Goal: Transaction & Acquisition: Purchase product/service

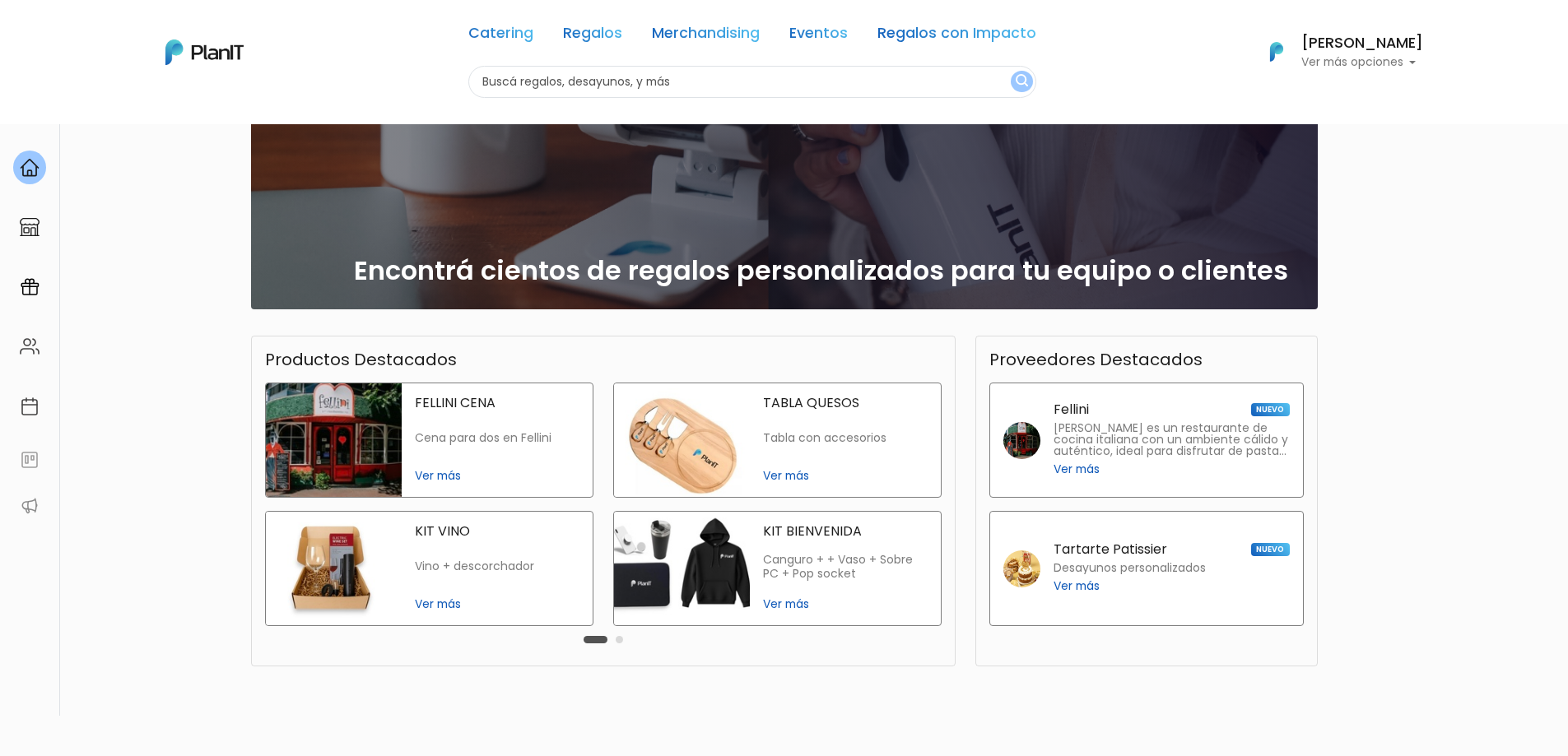
scroll to position [239, 0]
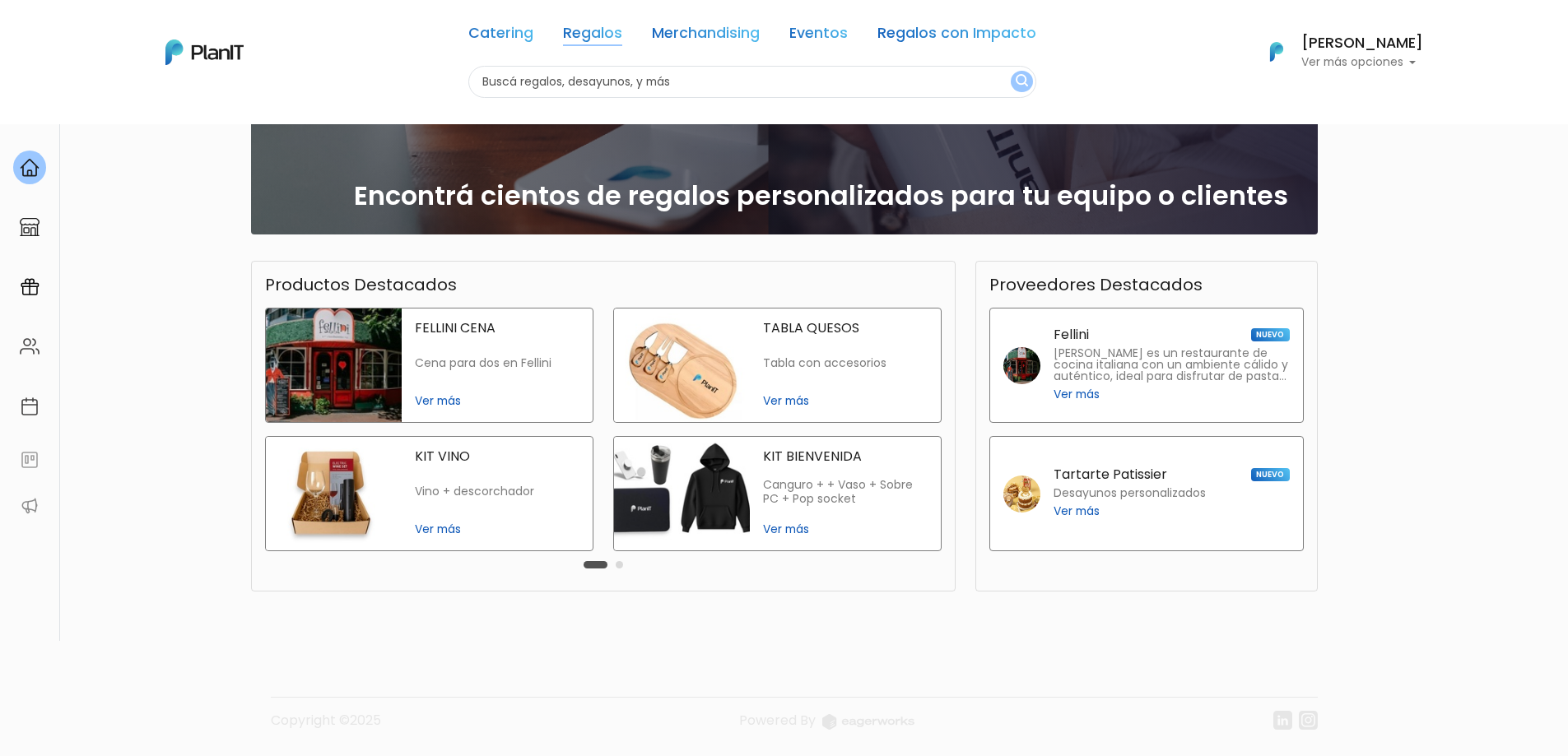
click at [605, 39] on link "Regalos" at bounding box center [592, 36] width 59 height 19
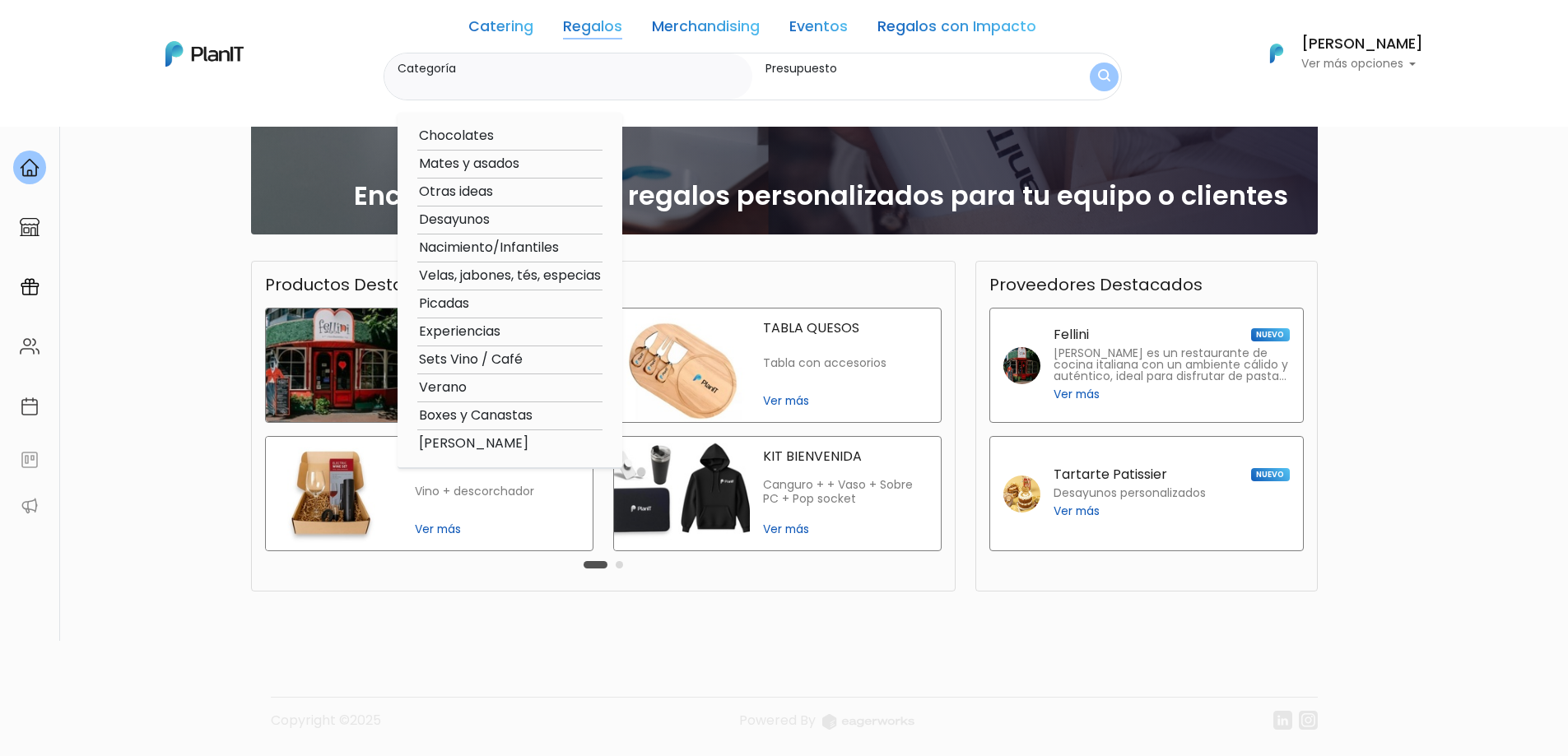
click at [621, 566] on button "Carousel Page 2" at bounding box center [620, 565] width 7 height 7
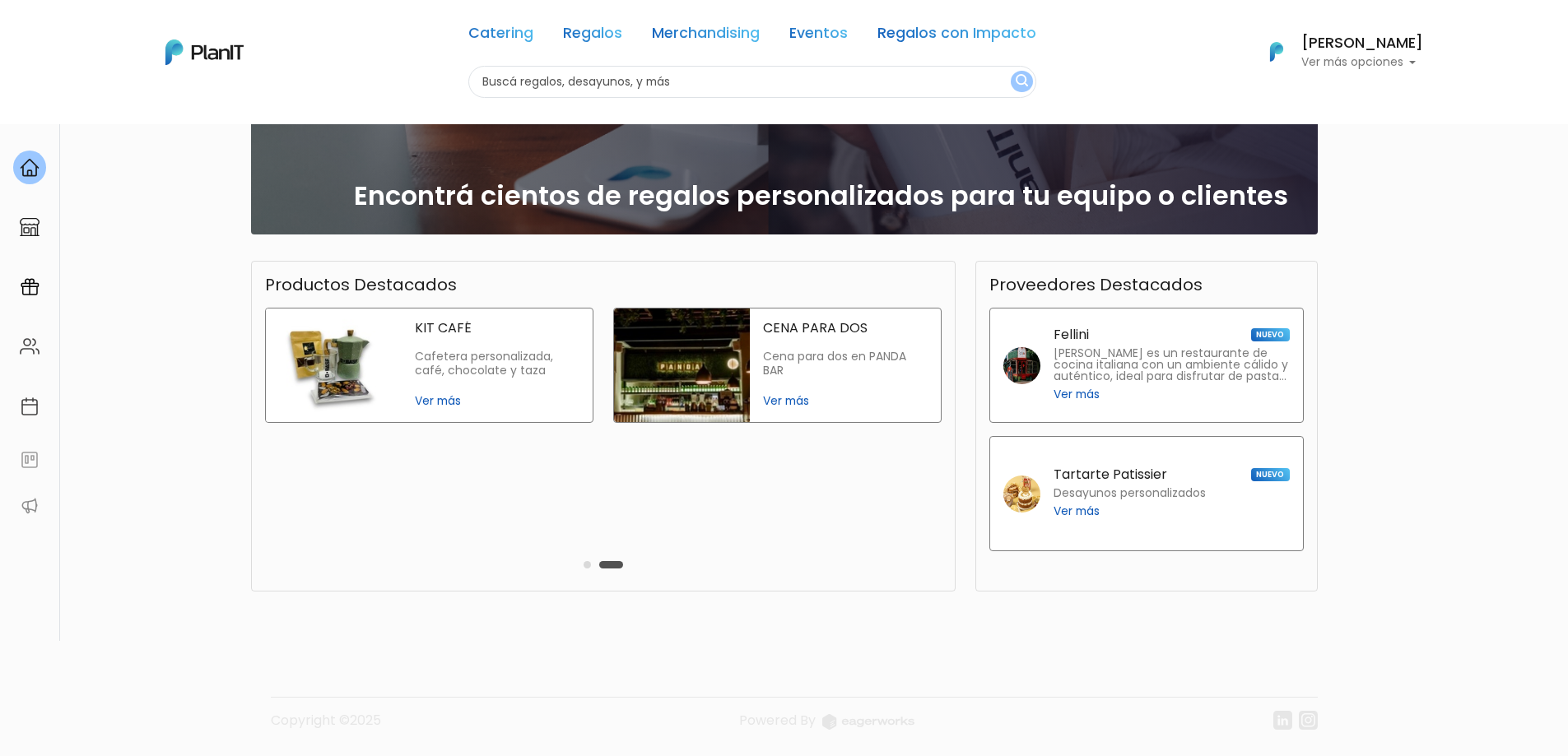
click at [494, 374] on p "Cafetera personalizada, café, chocolate y taza" at bounding box center [497, 364] width 165 height 28
click at [725, 379] on img at bounding box center [682, 365] width 136 height 113
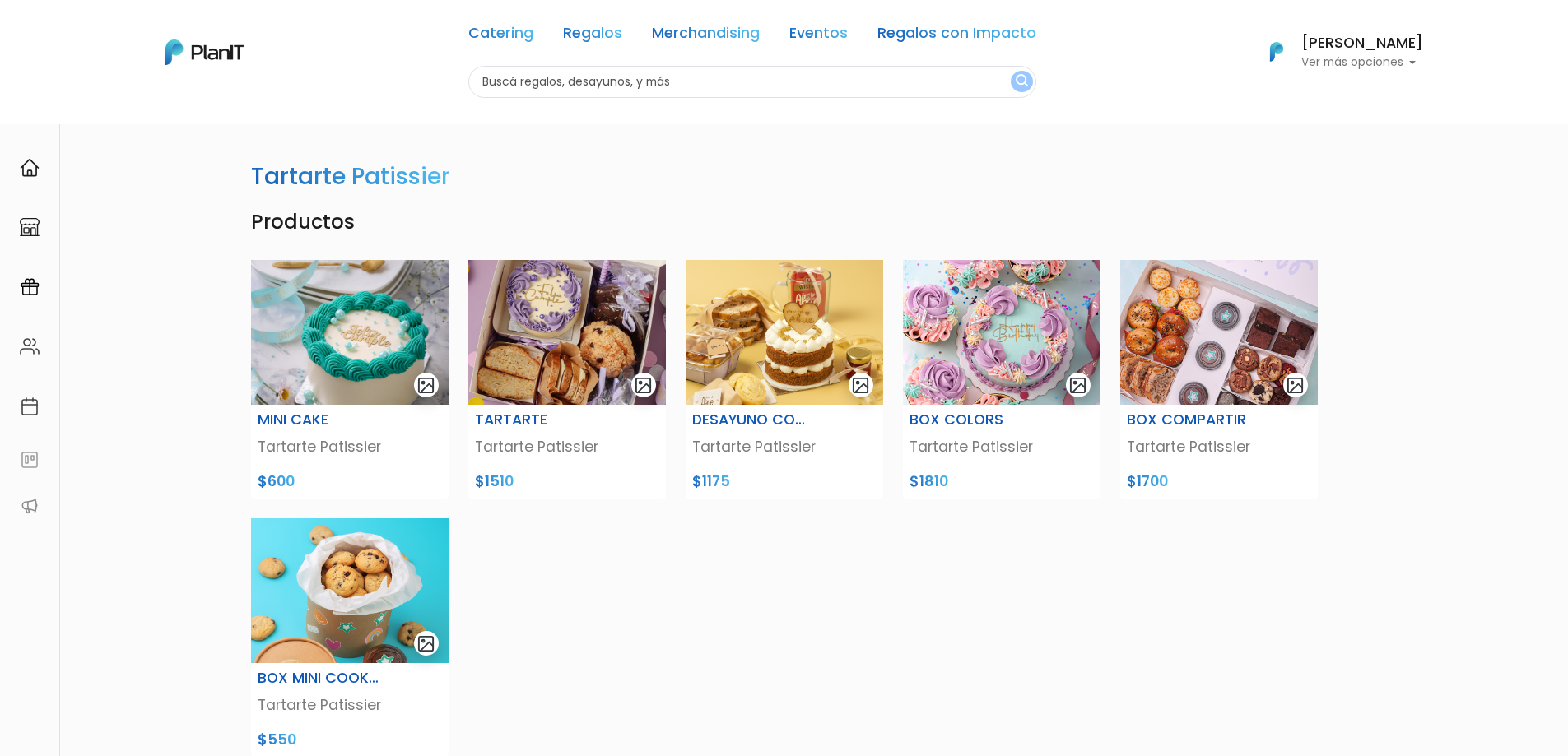
scroll to position [284, 0]
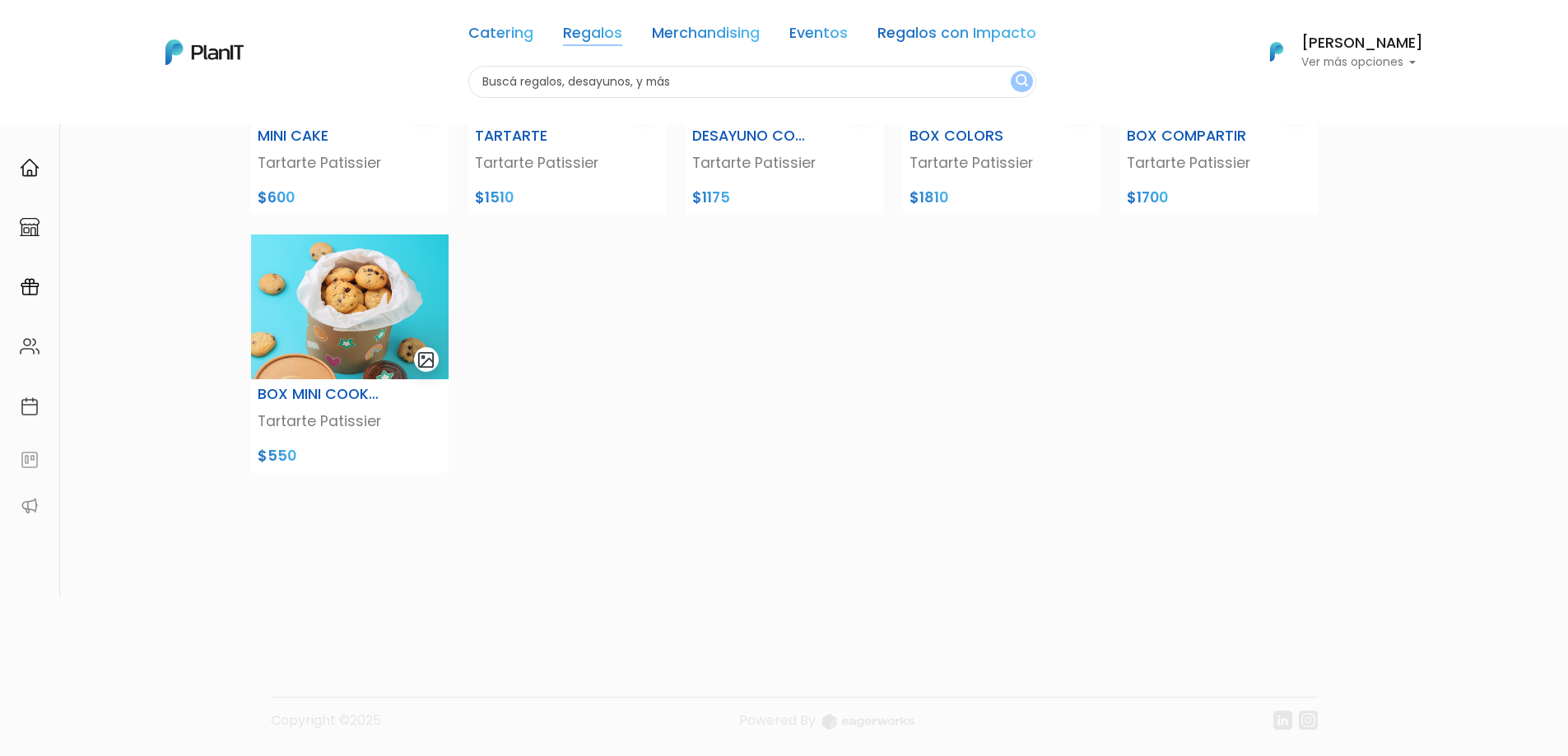
click at [593, 35] on link "Regalos" at bounding box center [592, 36] width 59 height 19
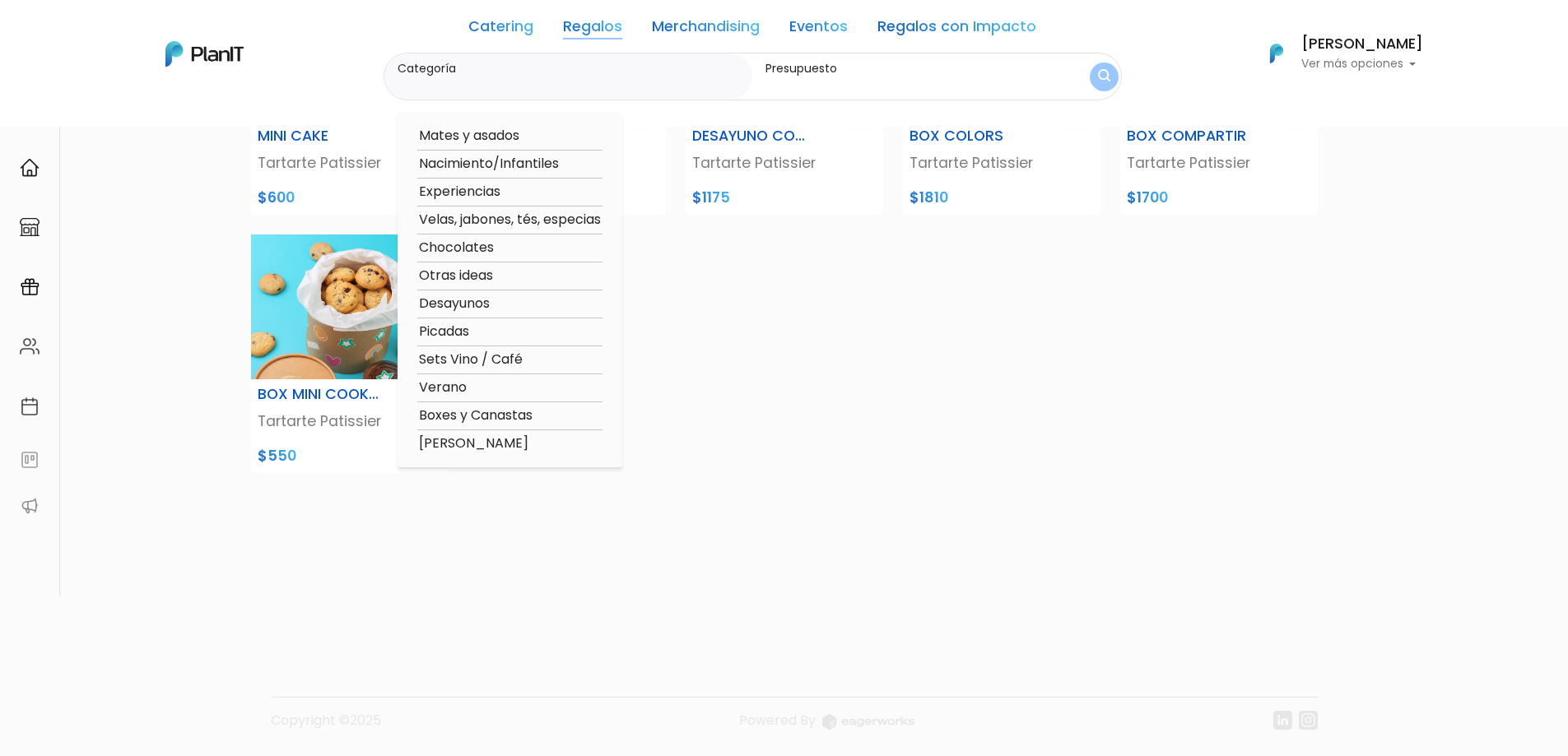
click at [469, 189] on option "Experiencias" at bounding box center [510, 191] width 185 height 20
type input "Experiencias"
type input "$0 - $1000"
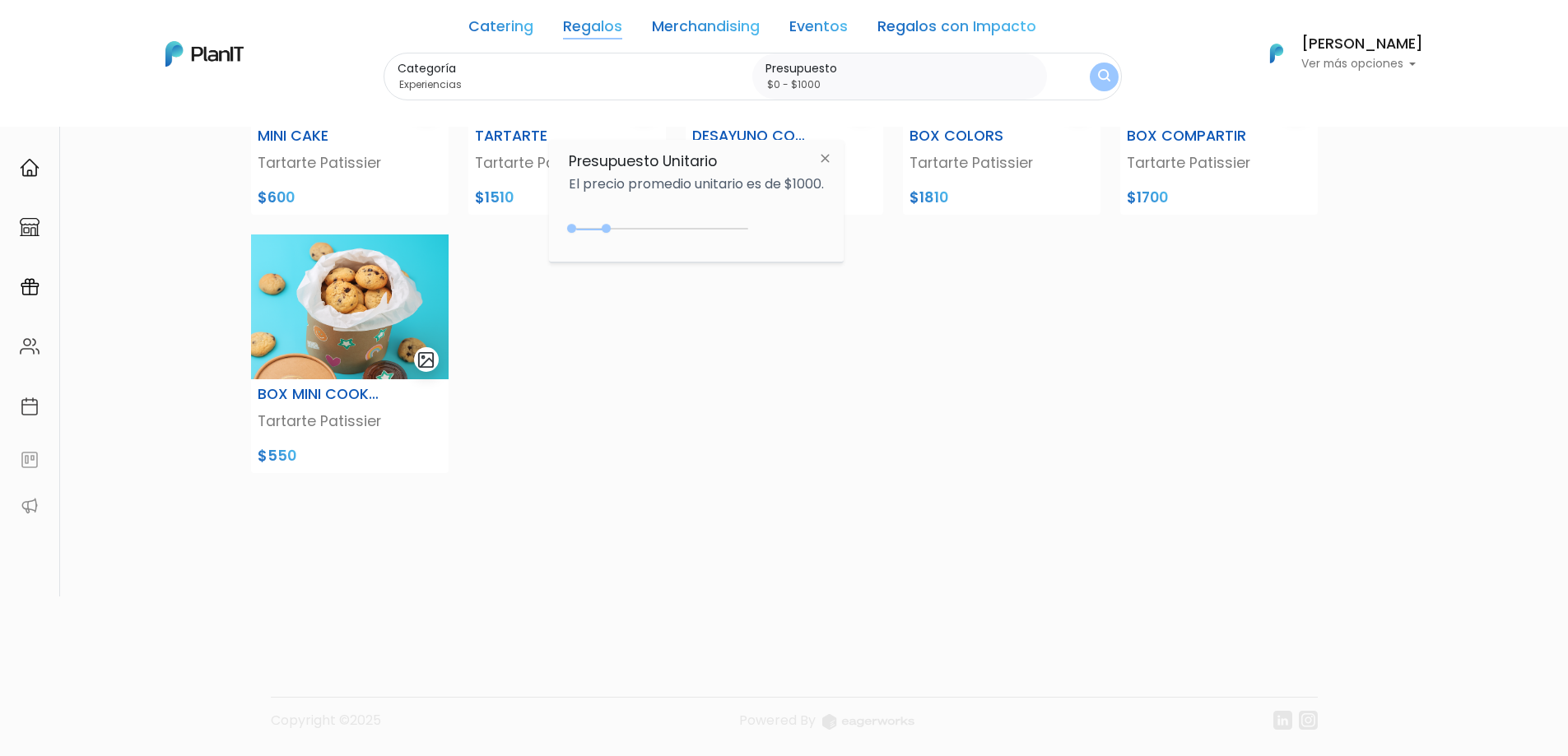
click at [825, 157] on img at bounding box center [825, 158] width 30 height 29
click at [608, 27] on link "Regalos" at bounding box center [592, 29] width 59 height 19
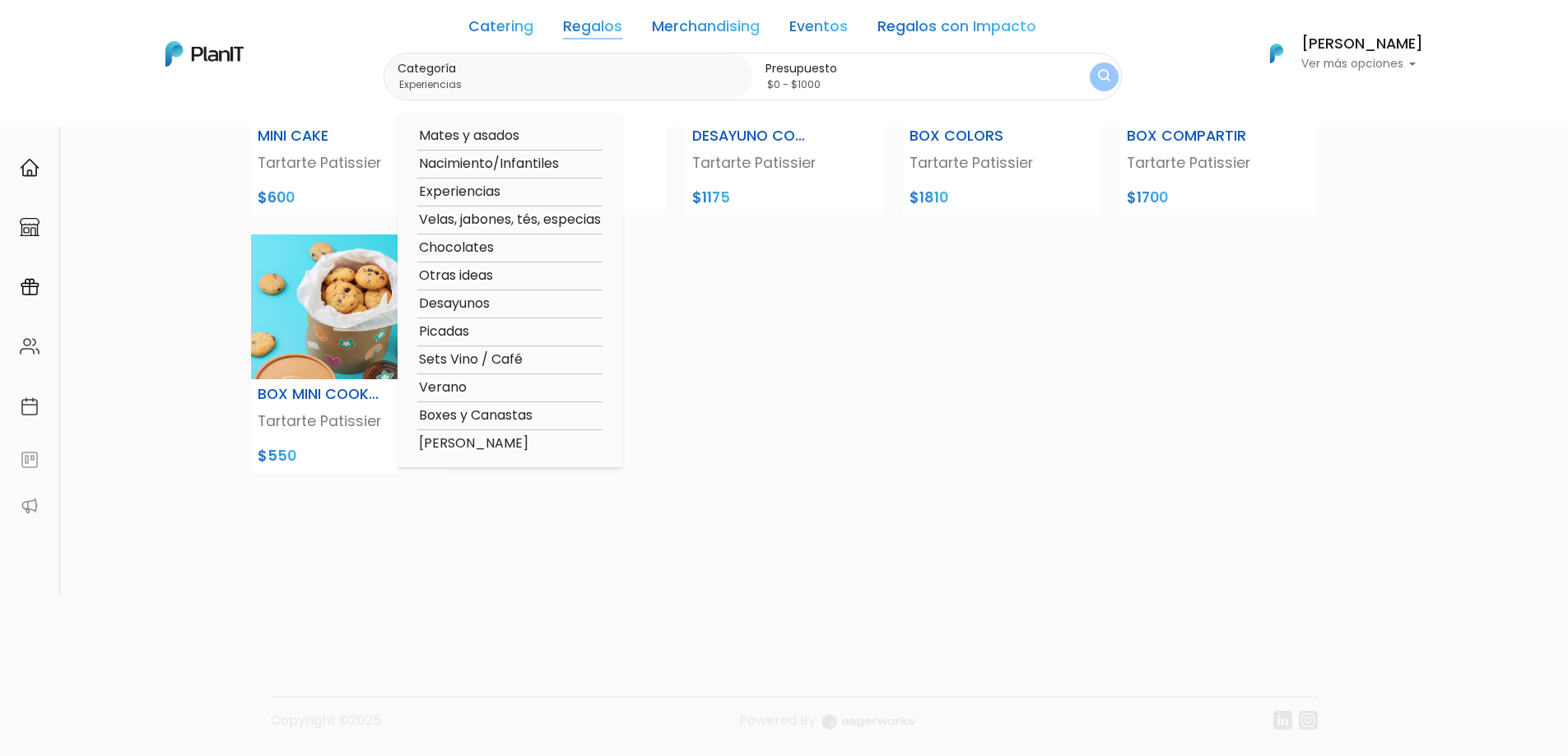
click at [472, 189] on option "Experiencias" at bounding box center [510, 191] width 185 height 20
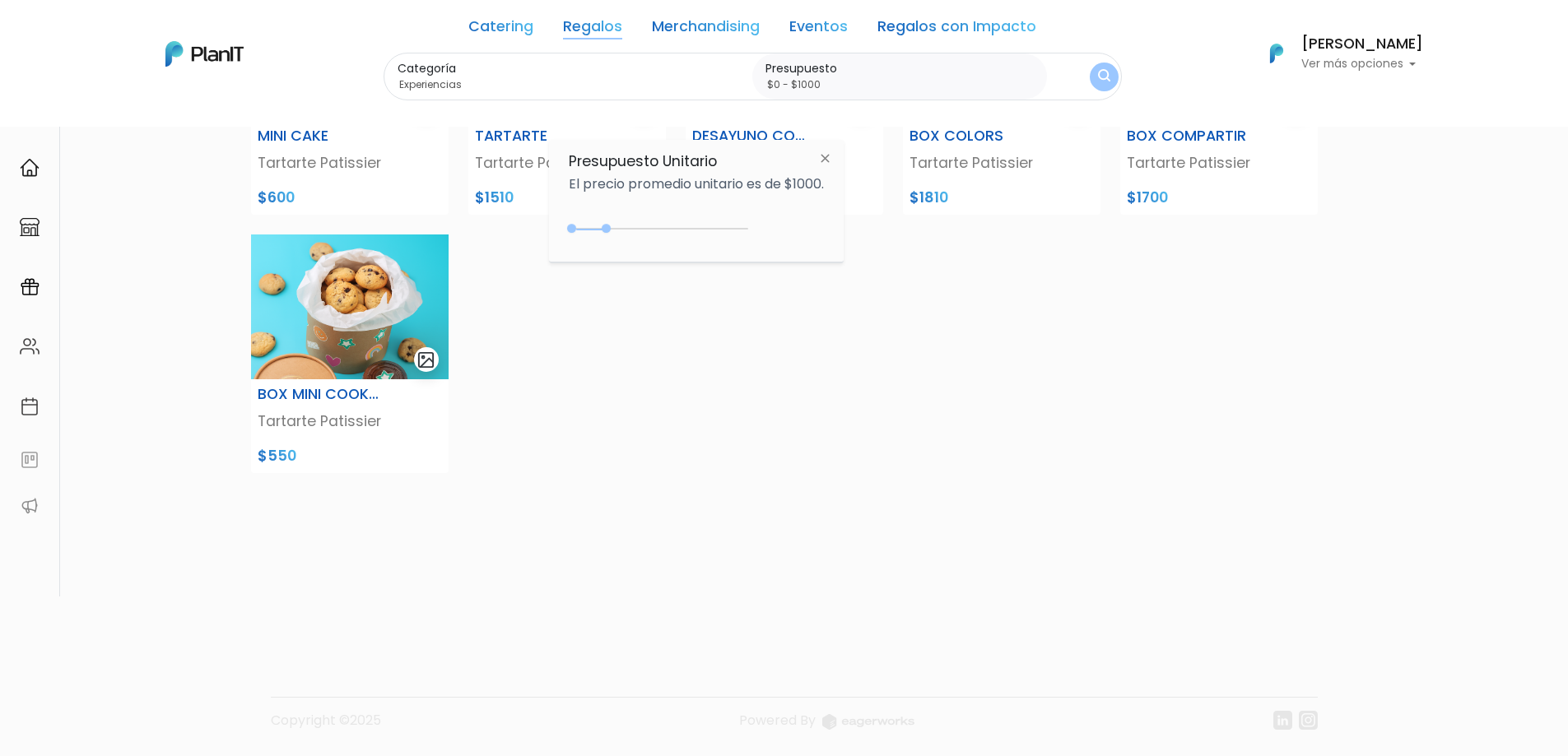
click at [595, 229] on div "0 : 1000 0 1000" at bounding box center [661, 232] width 173 height 17
click at [1119, 74] on button "submit" at bounding box center [1104, 76] width 40 height 40
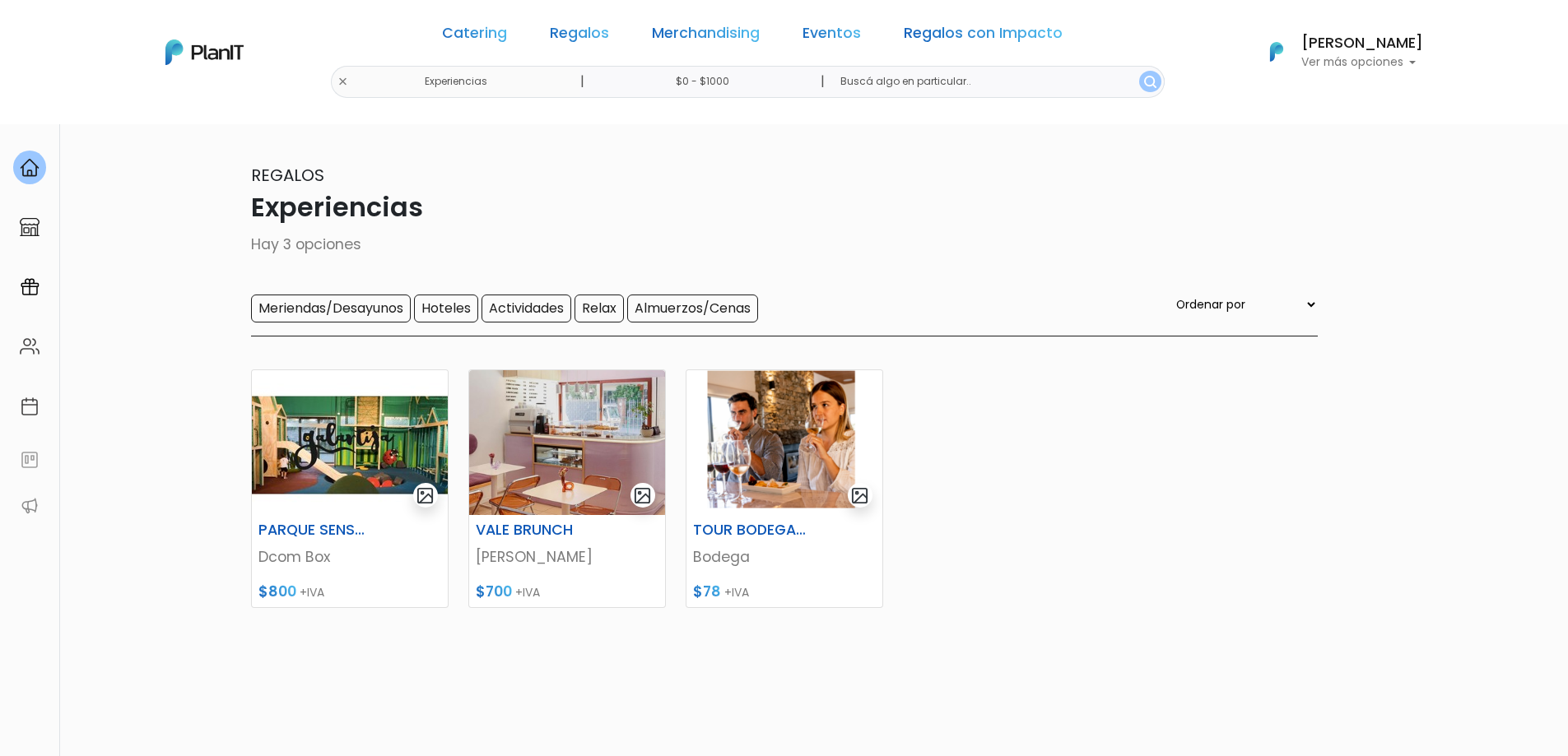
click at [723, 86] on input "$0 - $1000" at bounding box center [706, 82] width 250 height 32
type input "$0 - Más de $5000"
drag, startPoint x: 606, startPoint y: 226, endPoint x: 800, endPoint y: 251, distance: 195.6
click at [800, 251] on div "Presupuesto Unitario El precio promedio unitario es de $1000. +$5000 $0 0 : 500…" at bounding box center [696, 199] width 294 height 122
click at [1139, 89] on button "submit" at bounding box center [1150, 82] width 22 height 21
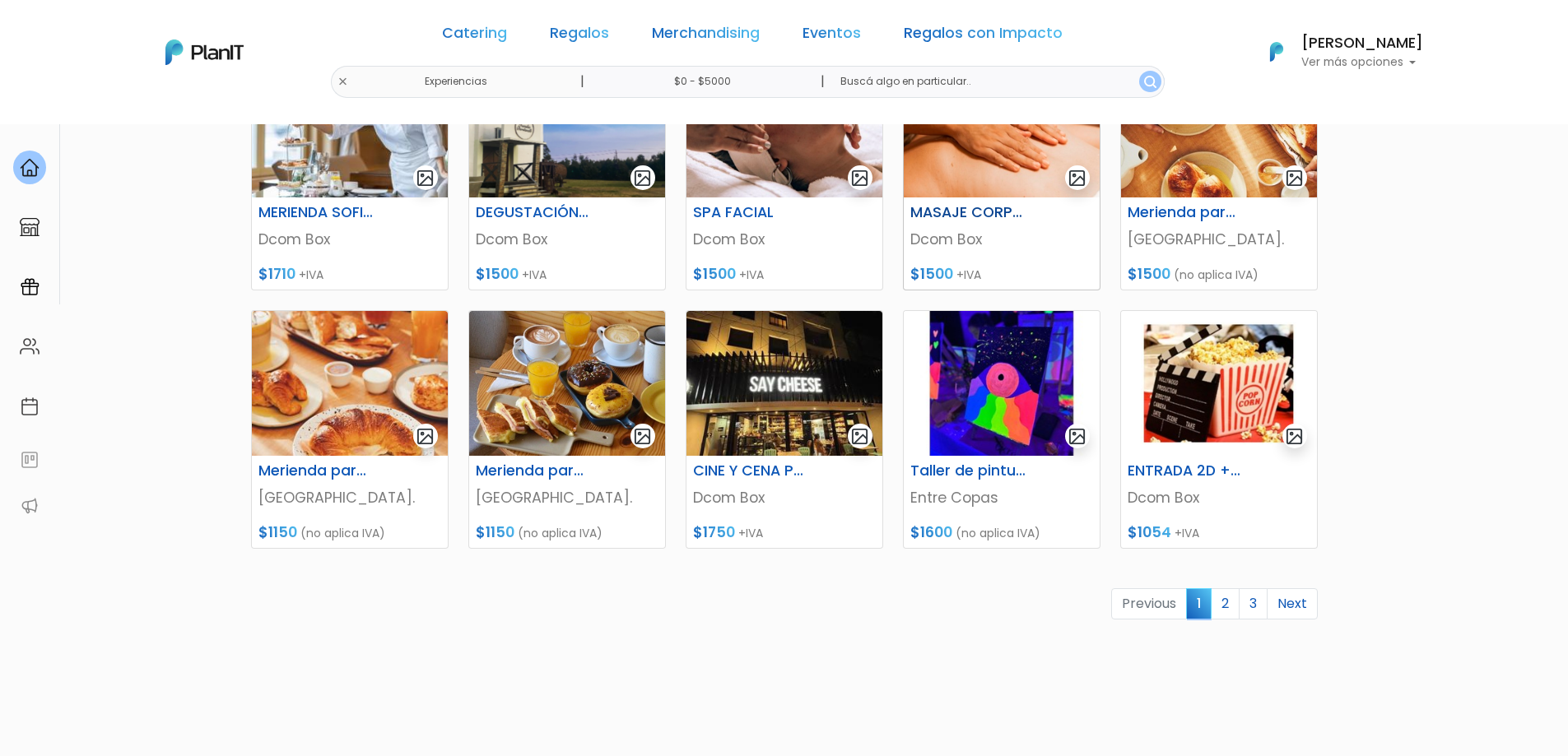
scroll to position [659, 0]
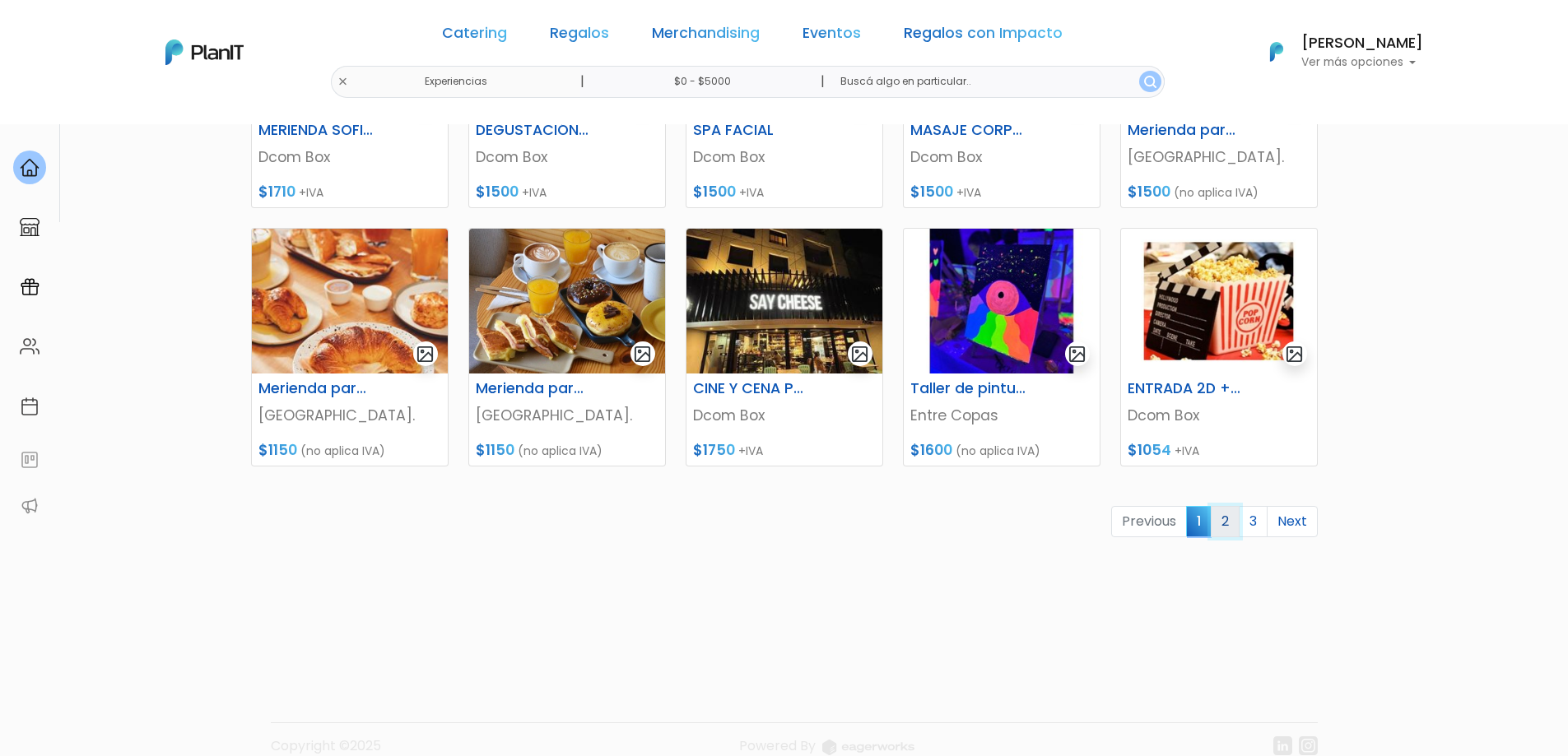
click at [1229, 526] on link "2" at bounding box center [1225, 521] width 28 height 31
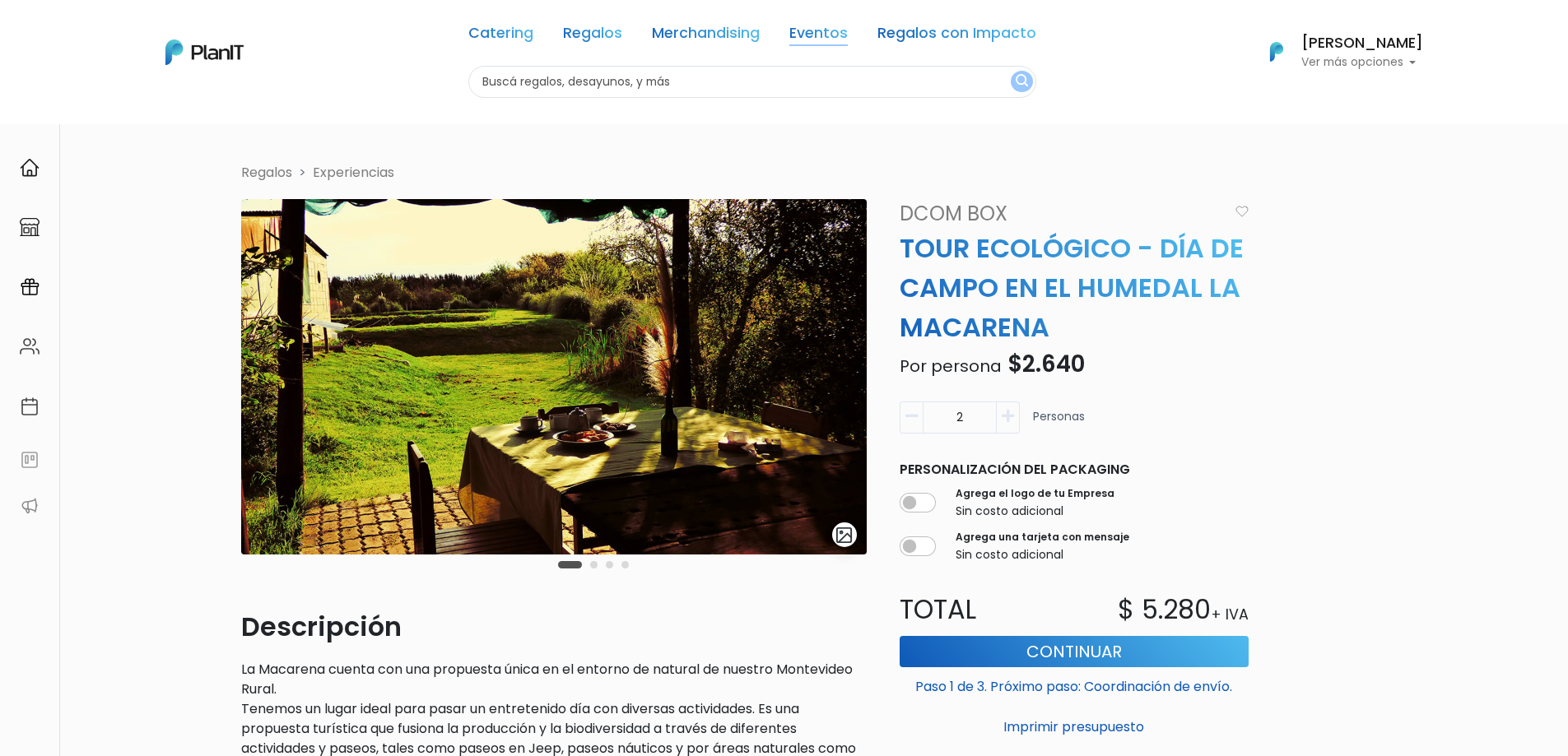
click at [832, 27] on link "Eventos" at bounding box center [818, 36] width 59 height 19
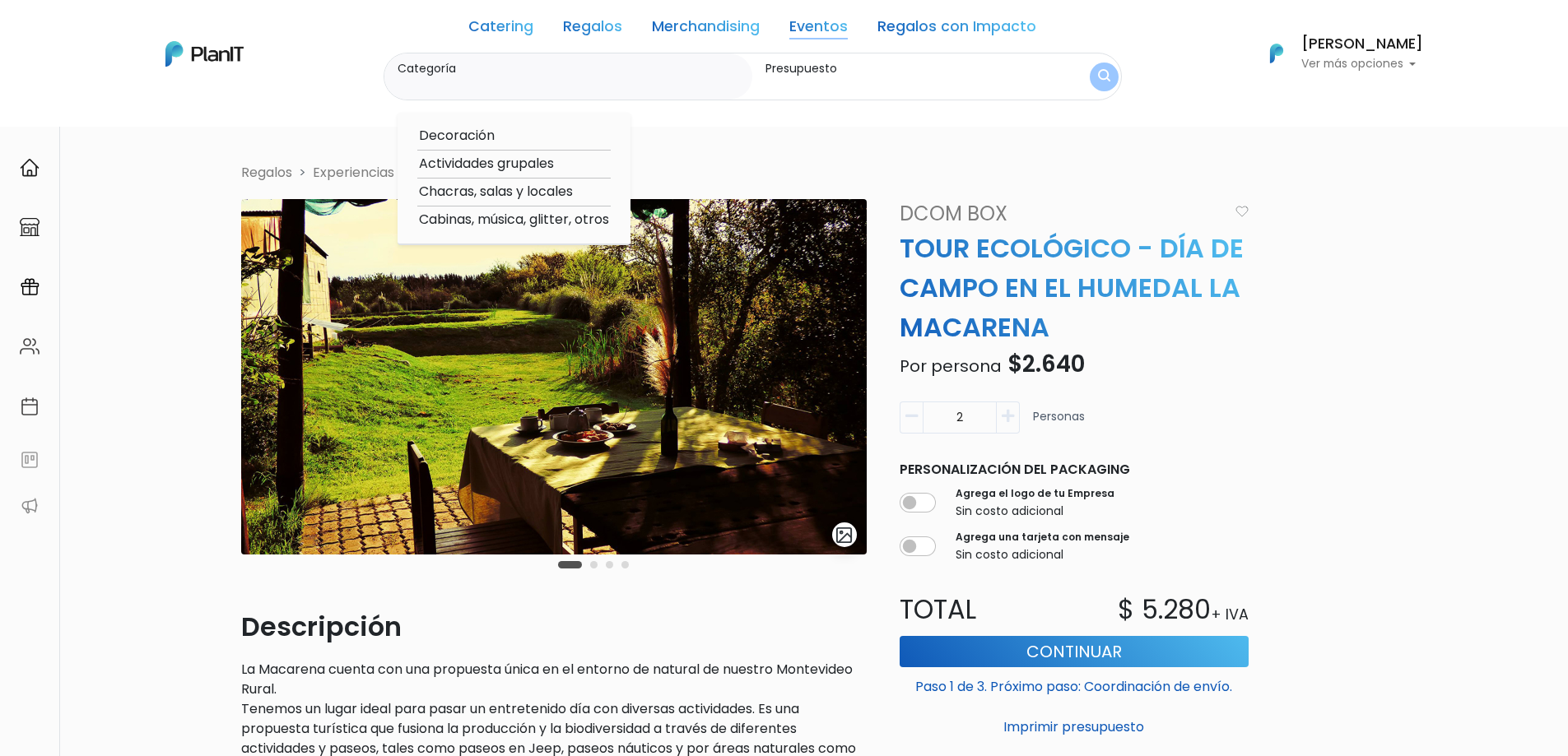
click at [534, 199] on option "Chacras, salas y locales" at bounding box center [514, 191] width 193 height 20
type input "Chacras, salas y locales"
type input "$0 - $1000"
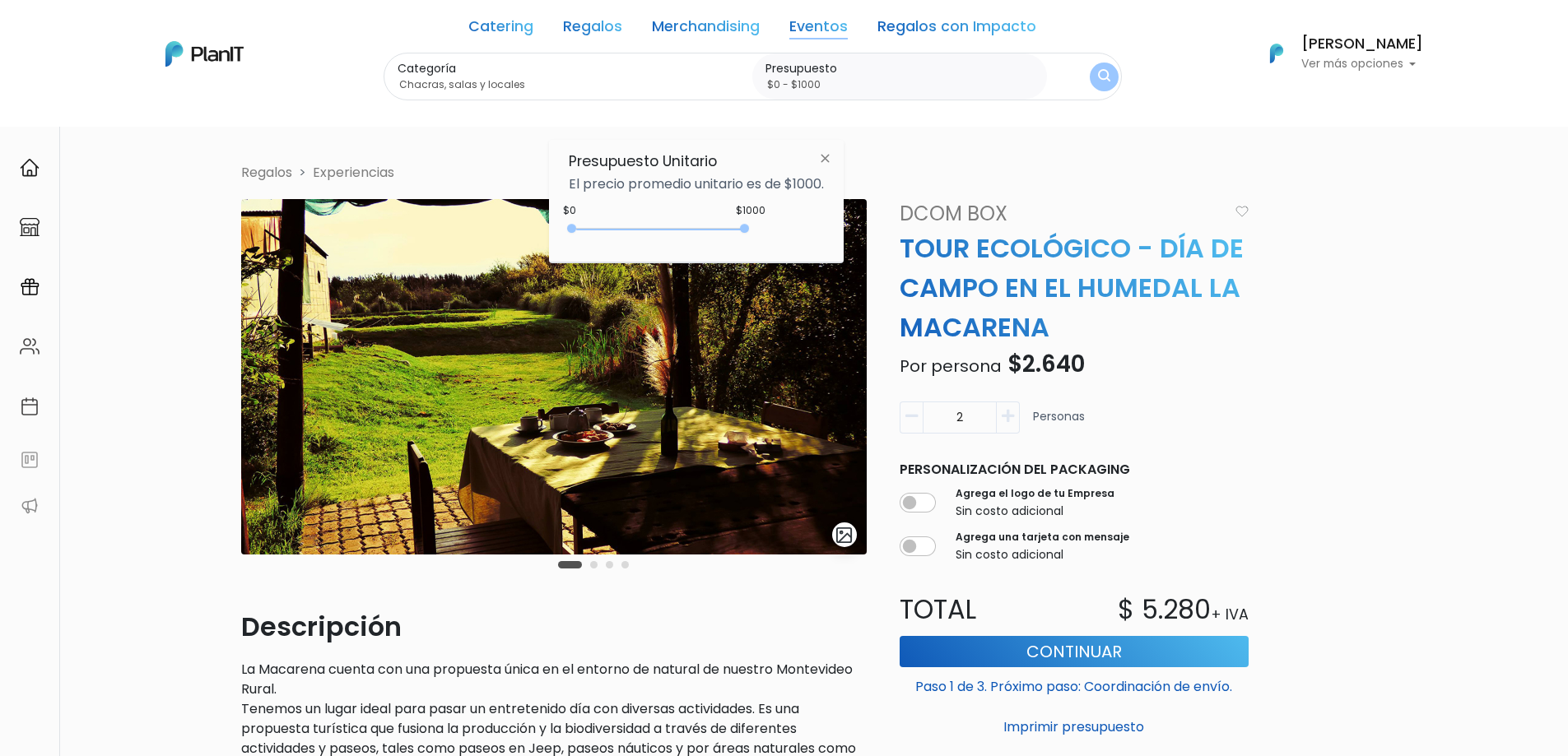
click at [1109, 84] on img "submit" at bounding box center [1104, 77] width 12 height 16
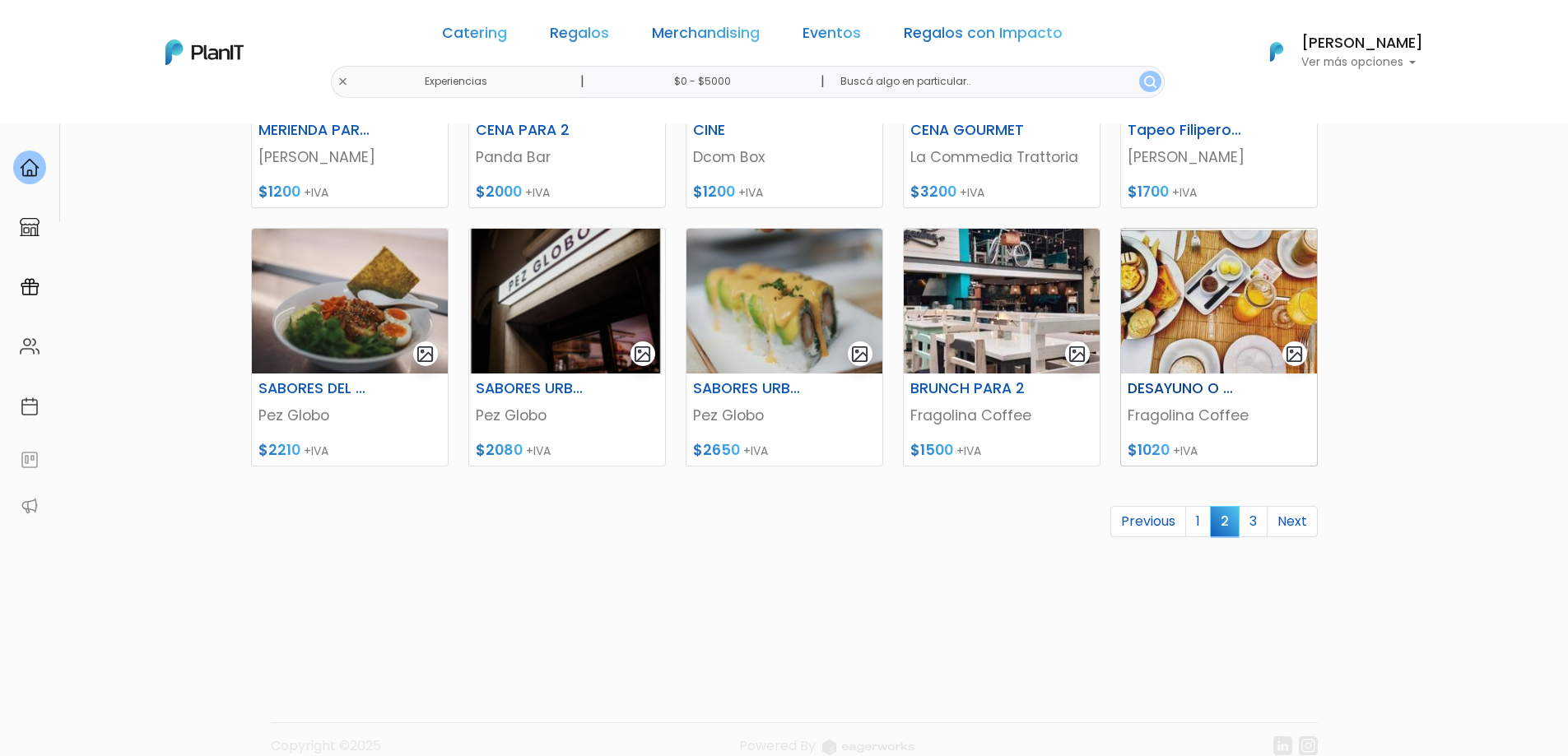
scroll to position [684, 0]
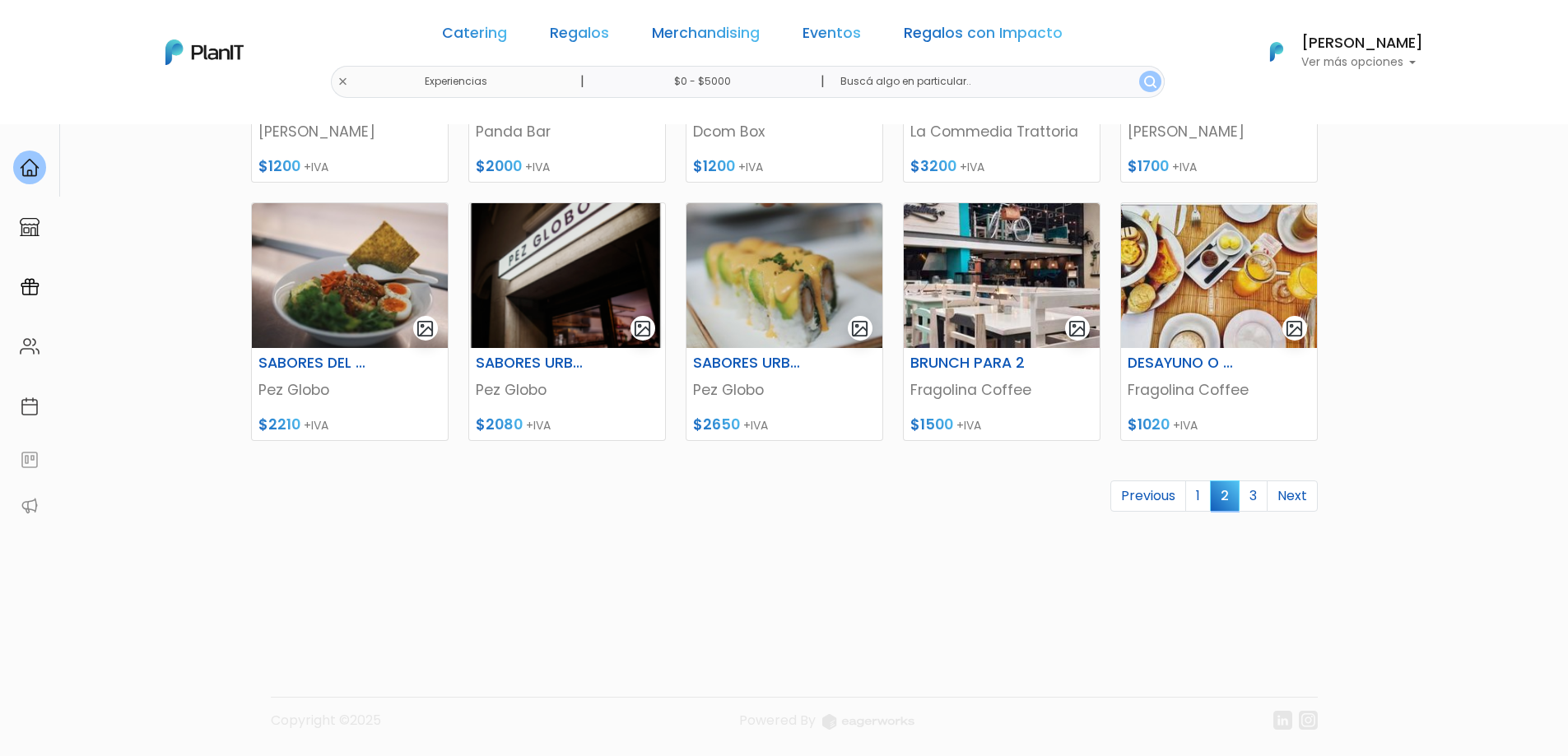
click at [1260, 497] on link "3" at bounding box center [1252, 495] width 28 height 31
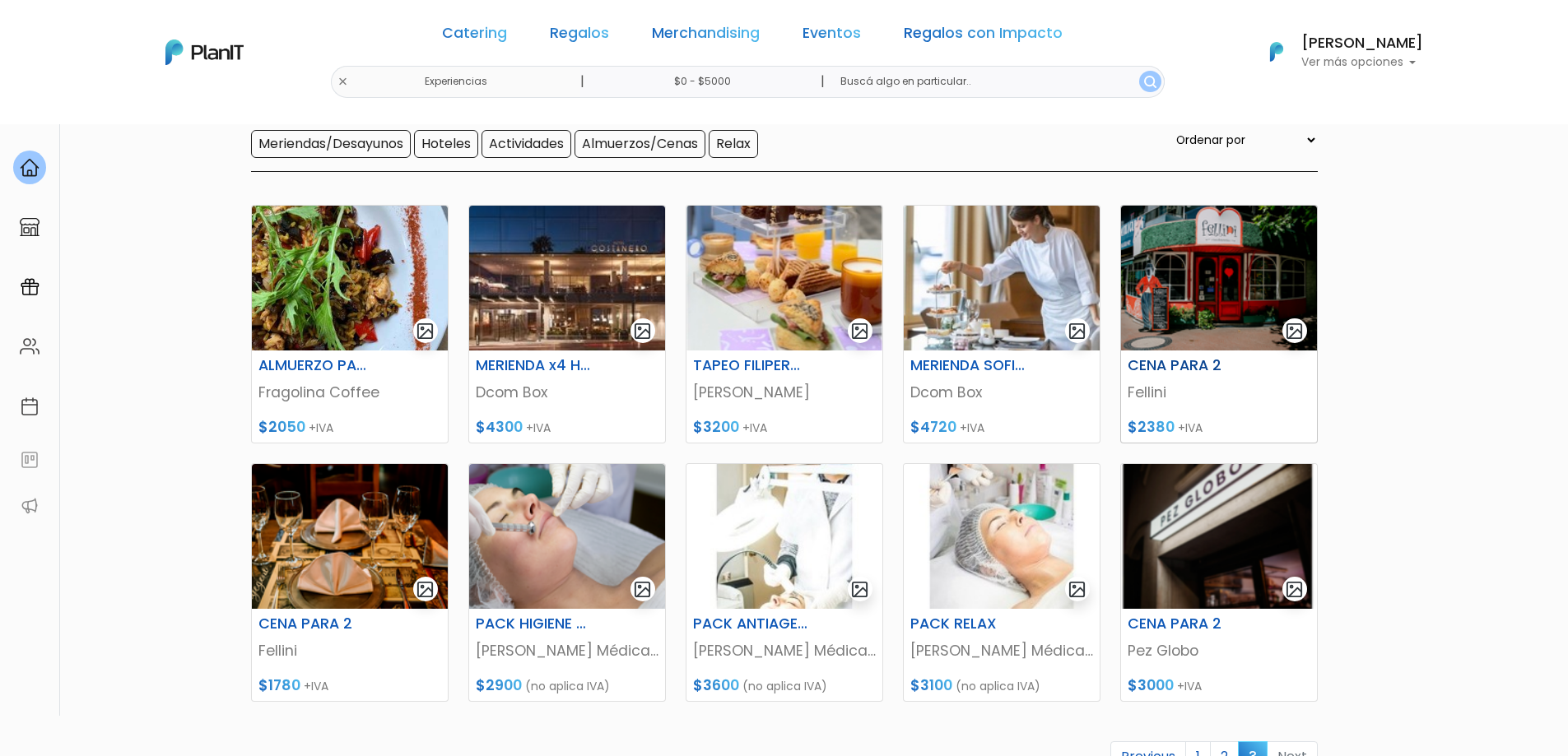
scroll to position [247, 0]
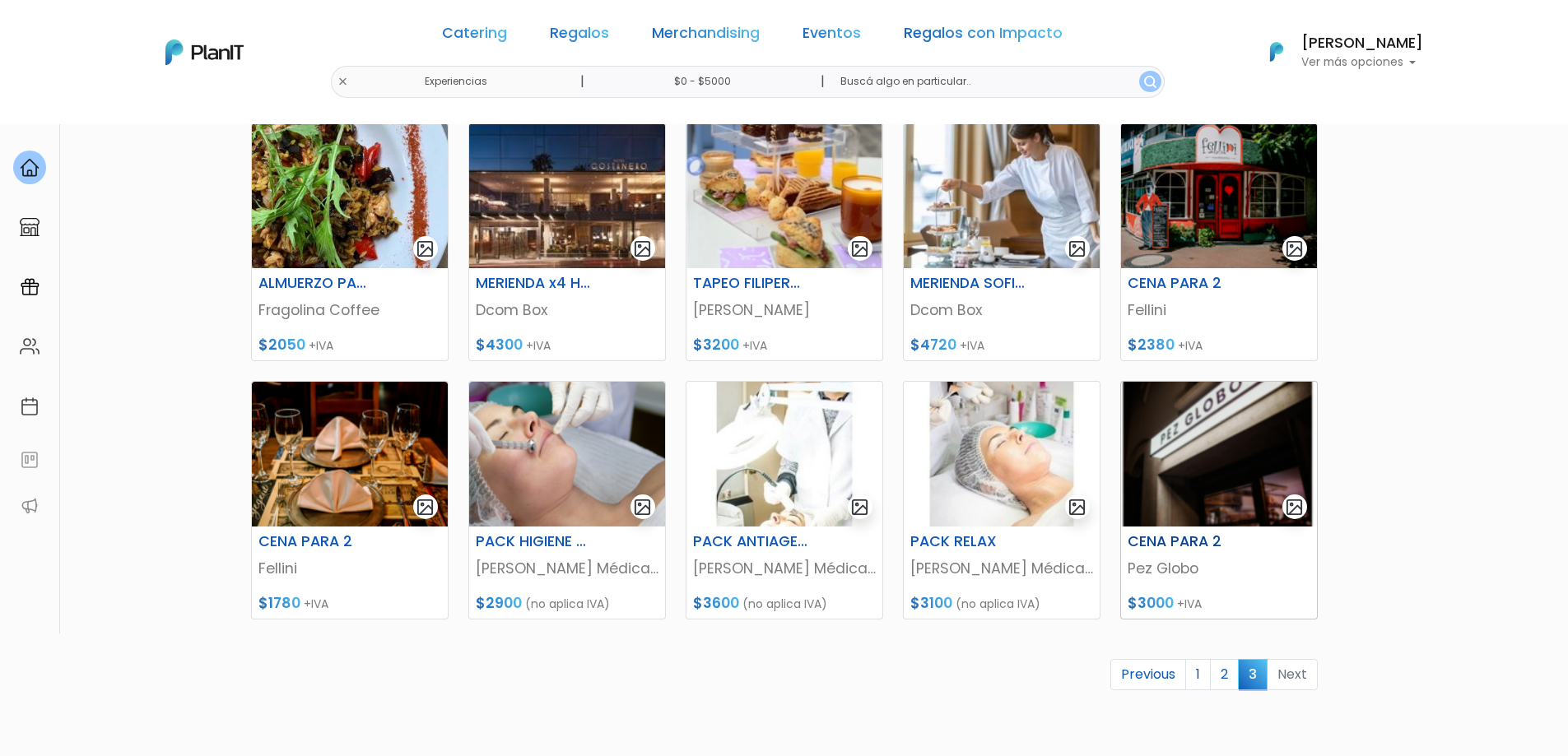
click at [1187, 540] on h6 "CENA PARA 2" at bounding box center [1185, 542] width 135 height 17
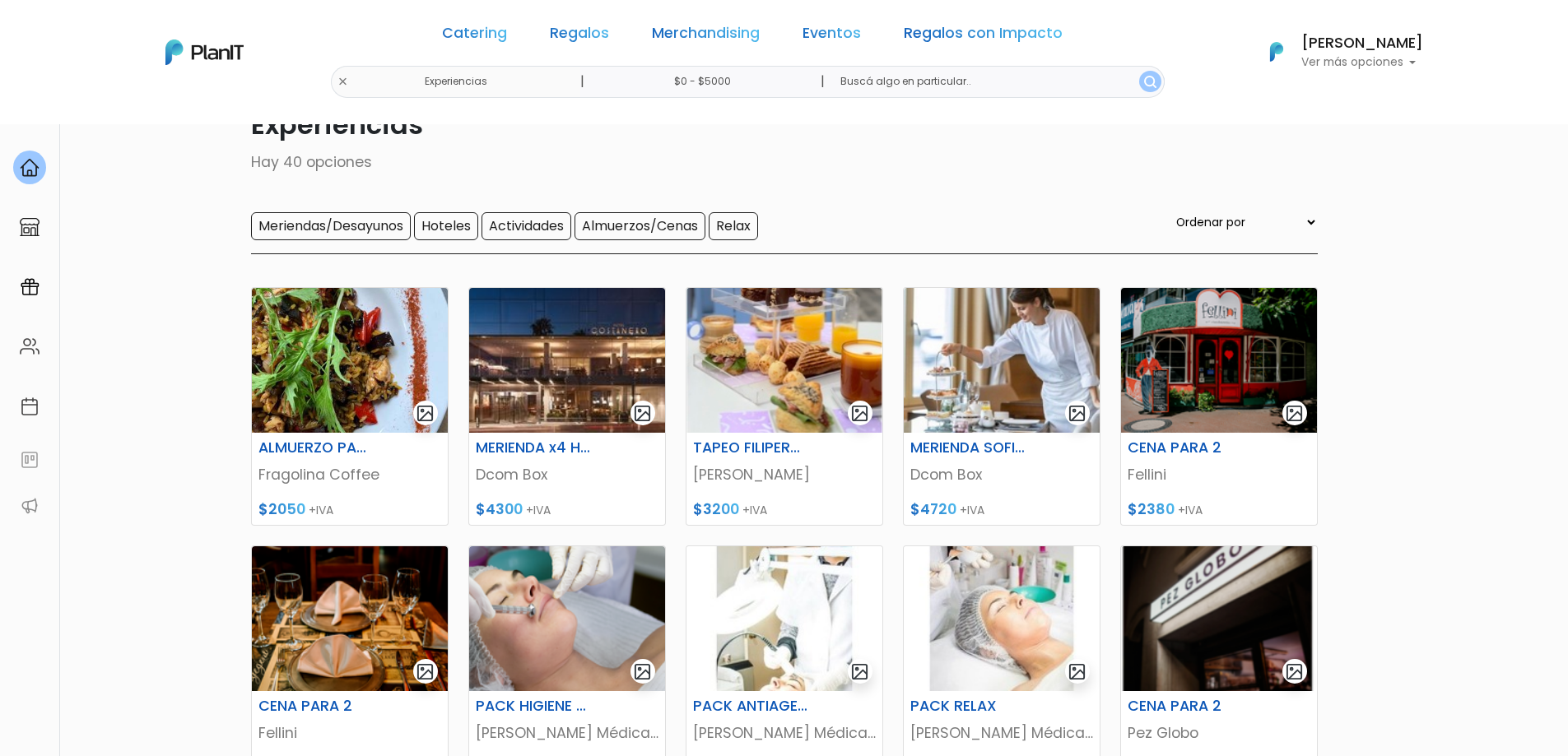
scroll to position [0, 0]
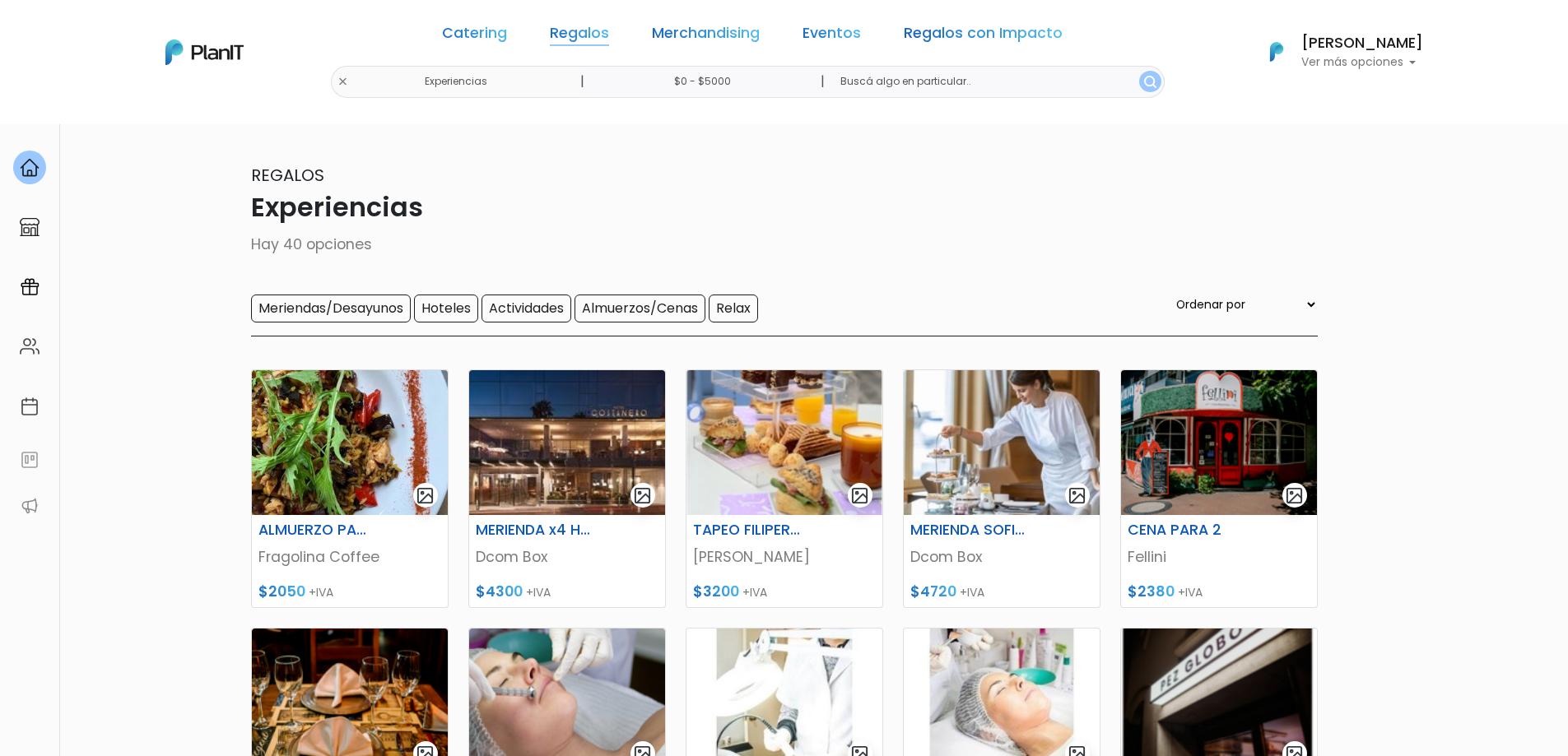
click at [602, 35] on link "Regalos" at bounding box center [579, 36] width 59 height 19
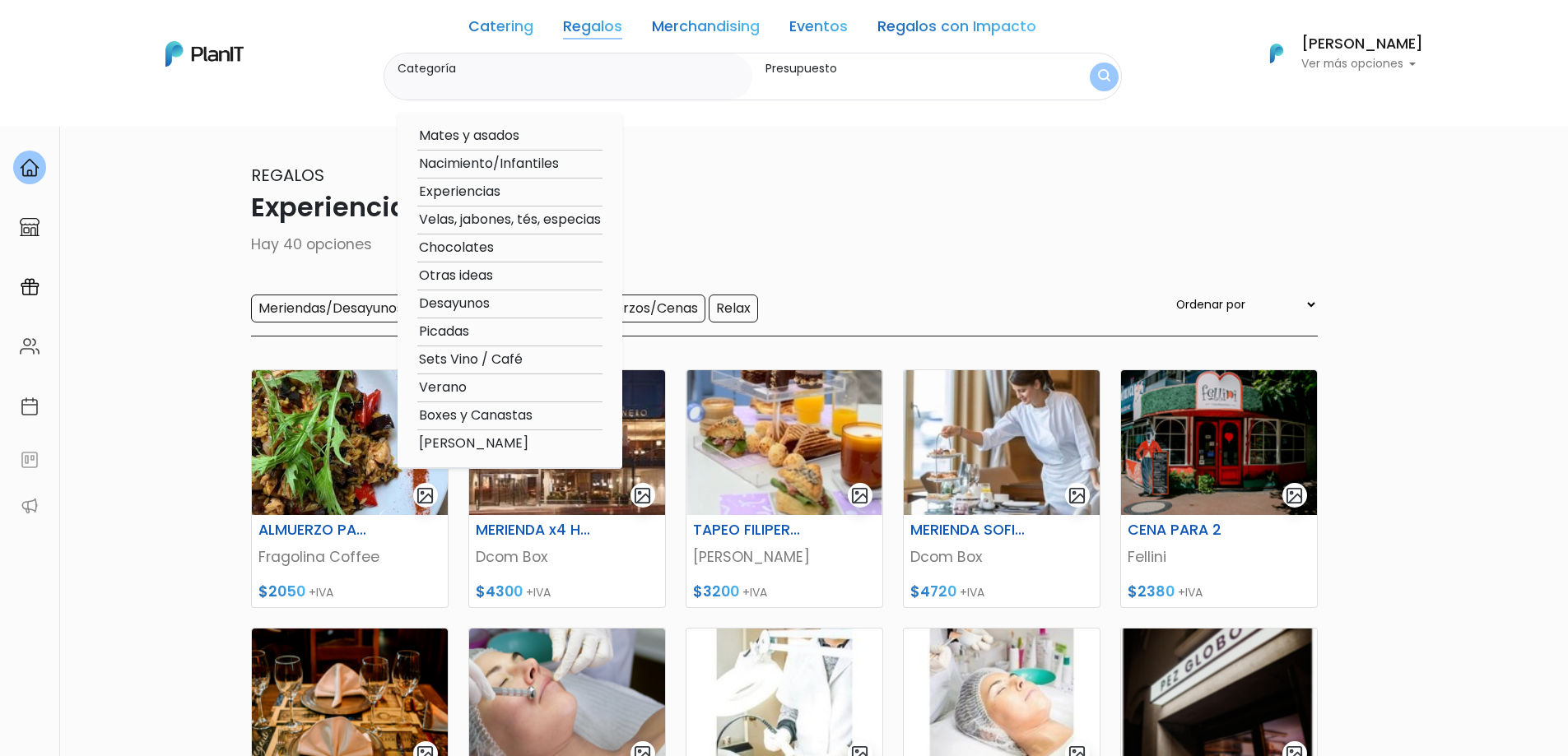
click at [458, 306] on option "Desayunos" at bounding box center [510, 303] width 185 height 20
type input "Desayunos"
type input "$0 - Más de $5000"
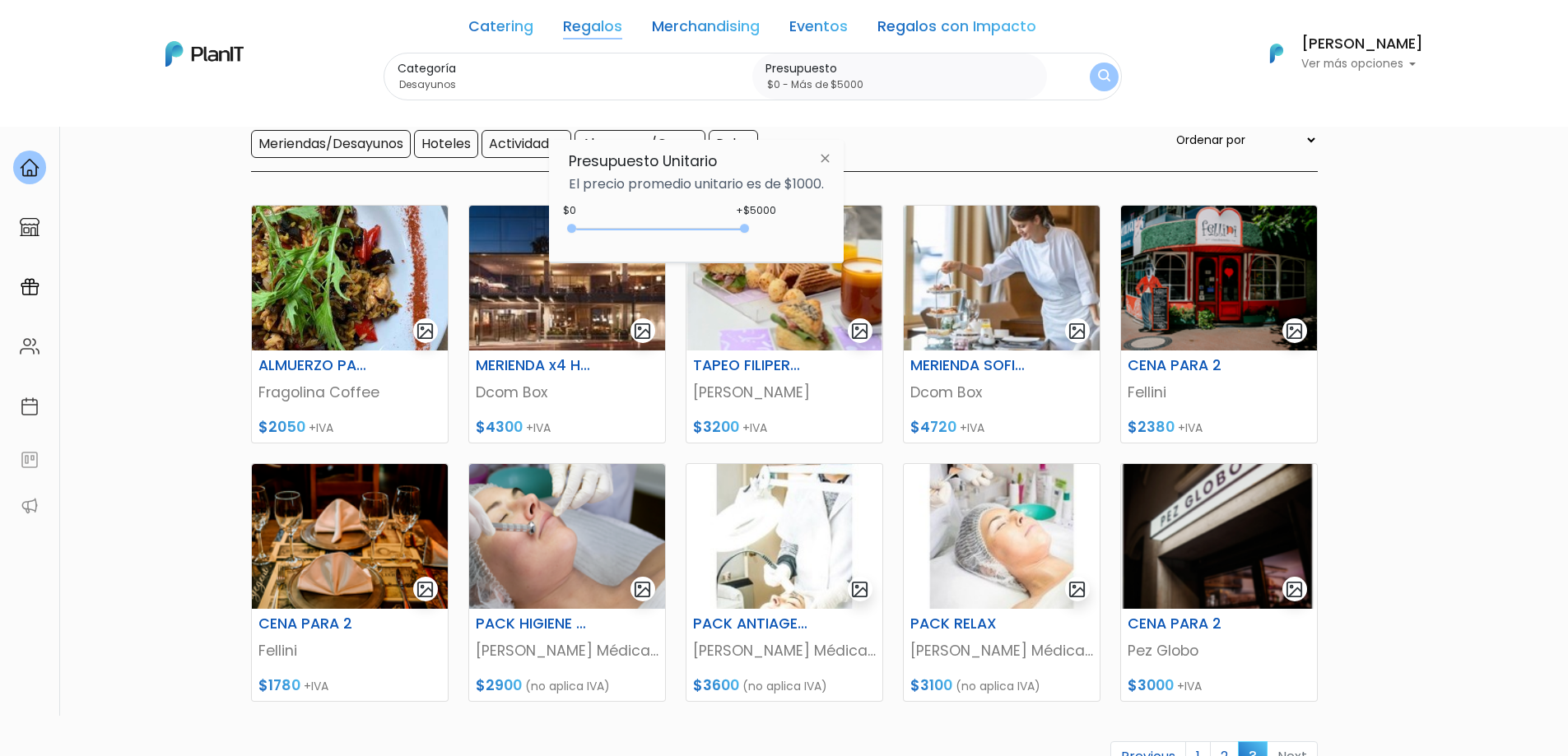
scroll to position [425, 0]
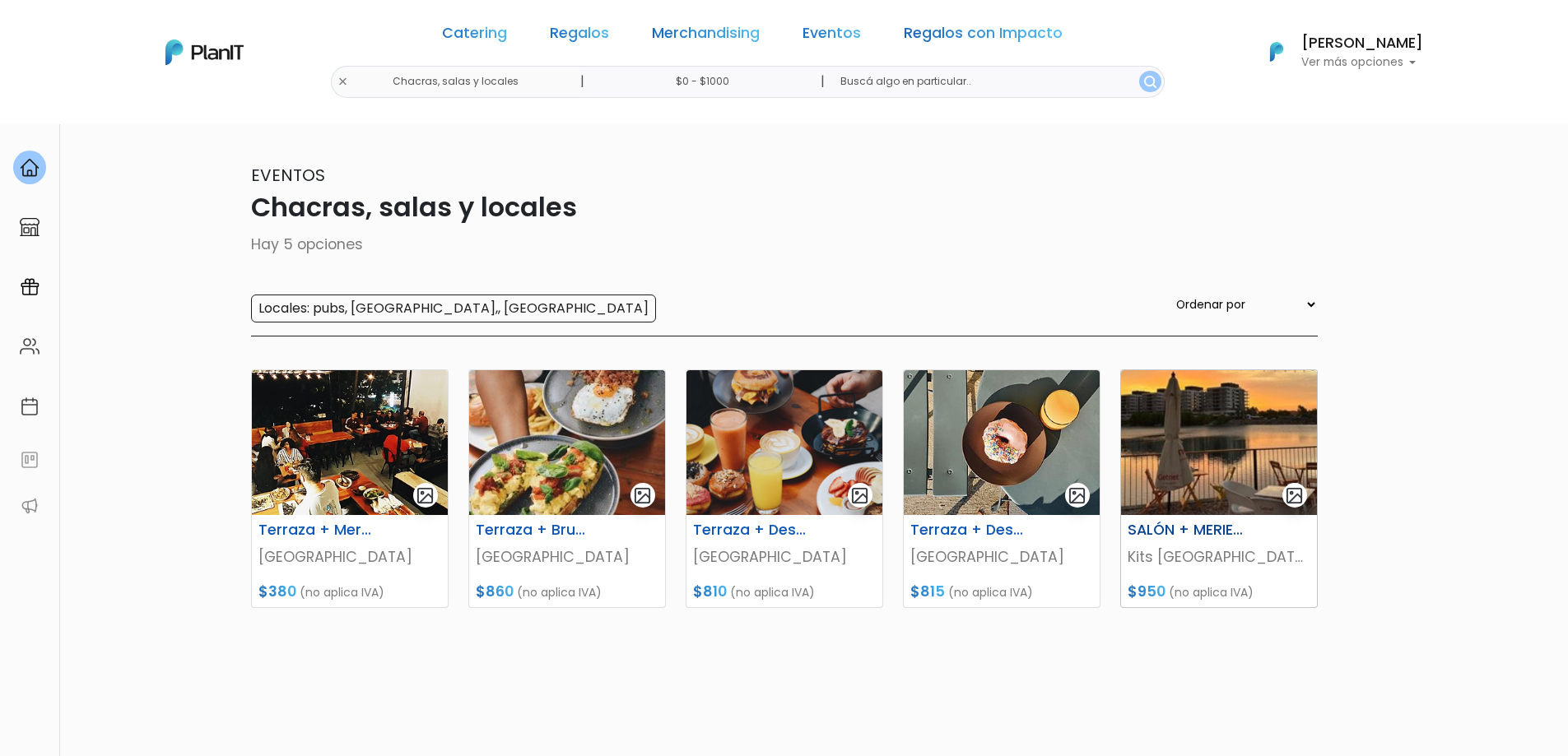
click at [1192, 497] on img at bounding box center [1219, 442] width 196 height 144
click at [985, 513] on img at bounding box center [1002, 442] width 196 height 144
click at [835, 27] on link "Eventos" at bounding box center [831, 36] width 59 height 19
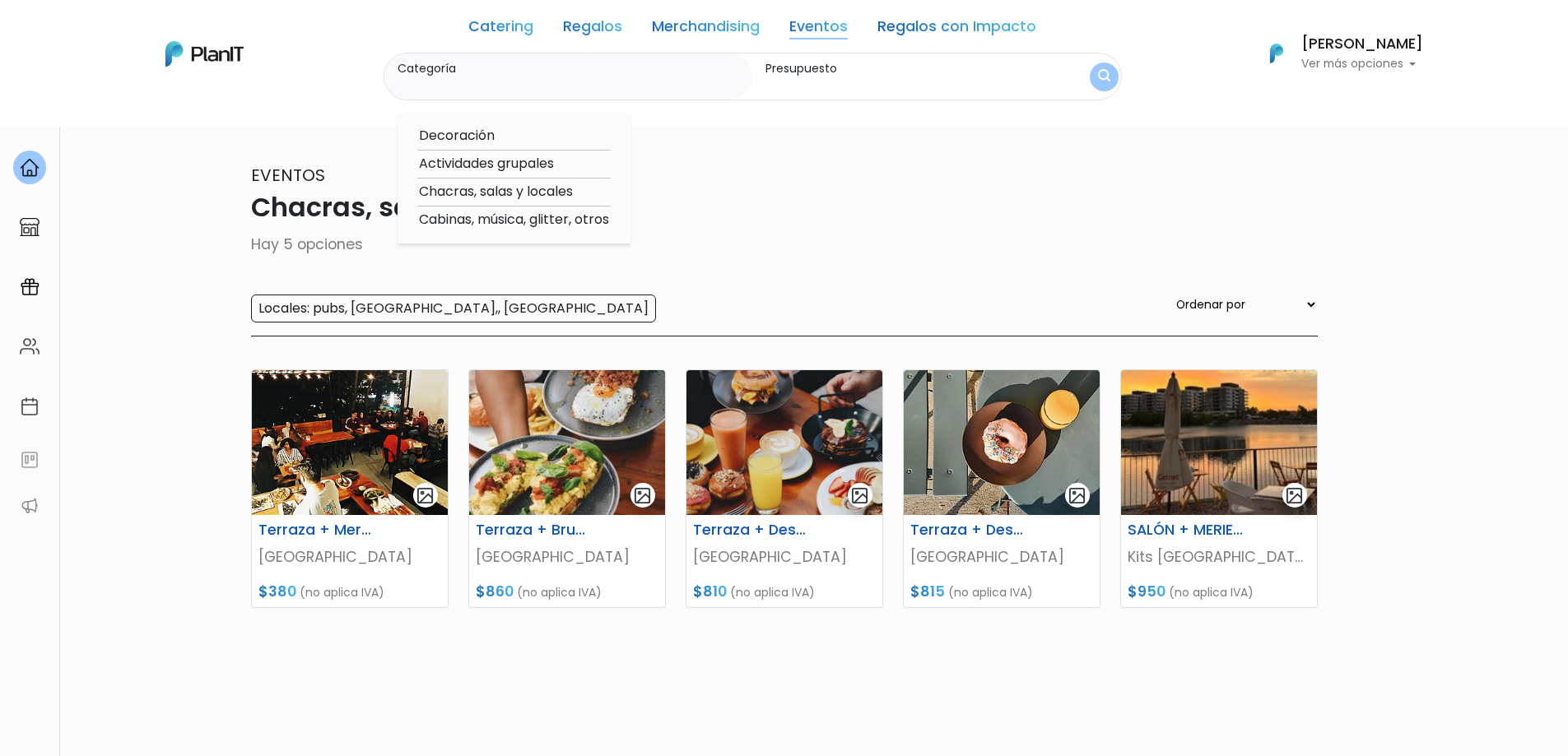
click at [534, 167] on option "Actividades grupales" at bounding box center [514, 164] width 193 height 20
type input "Actividades grupales"
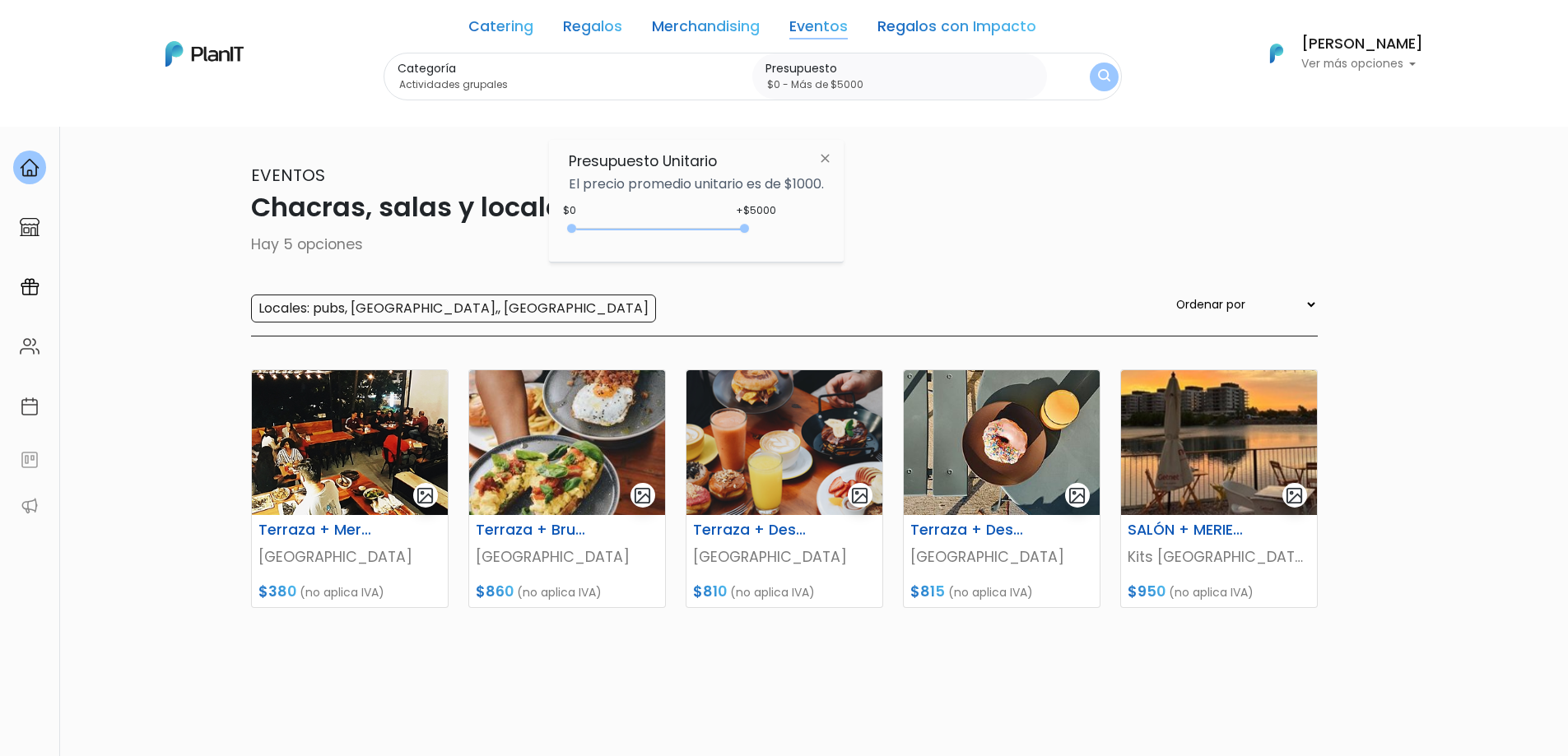
type input "$0 - Más de $5000"
drag, startPoint x: 606, startPoint y: 230, endPoint x: 897, endPoint y: 258, distance: 292.3
click at [897, 258] on body "Catering Regalos Merchandising Eventos Regalos con Impacto Chacras, salas y loc…" at bounding box center [784, 378] width 1568 height 756
click at [1111, 81] on img "submit" at bounding box center [1104, 77] width 12 height 16
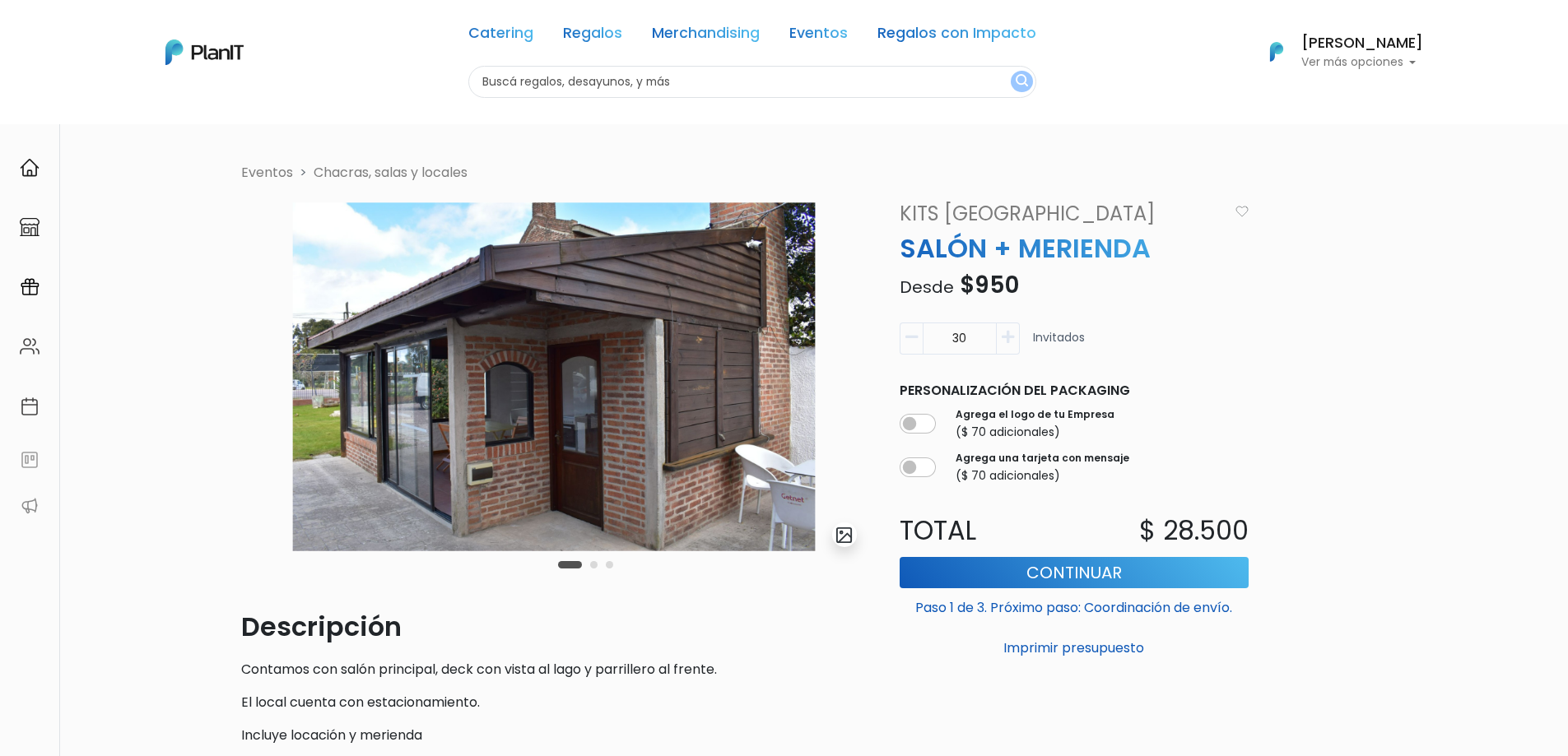
click at [708, 398] on img at bounding box center [554, 377] width 626 height 355
click at [594, 570] on div "Carousel Pagination" at bounding box center [585, 565] width 63 height 19
click at [594, 567] on button "Carousel Page 2" at bounding box center [594, 565] width 7 height 7
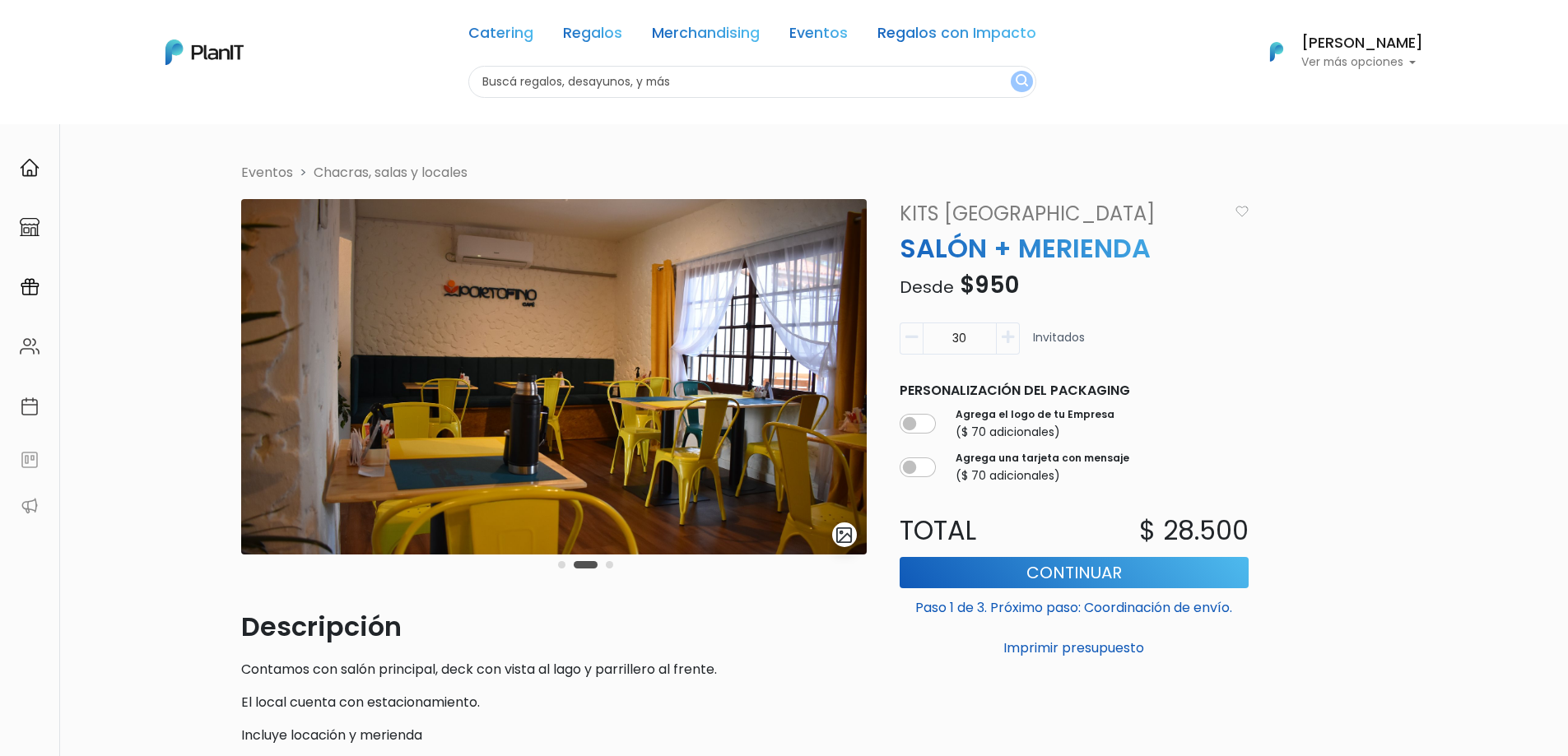
click at [609, 565] on button "Carousel Page 3" at bounding box center [609, 565] width 7 height 7
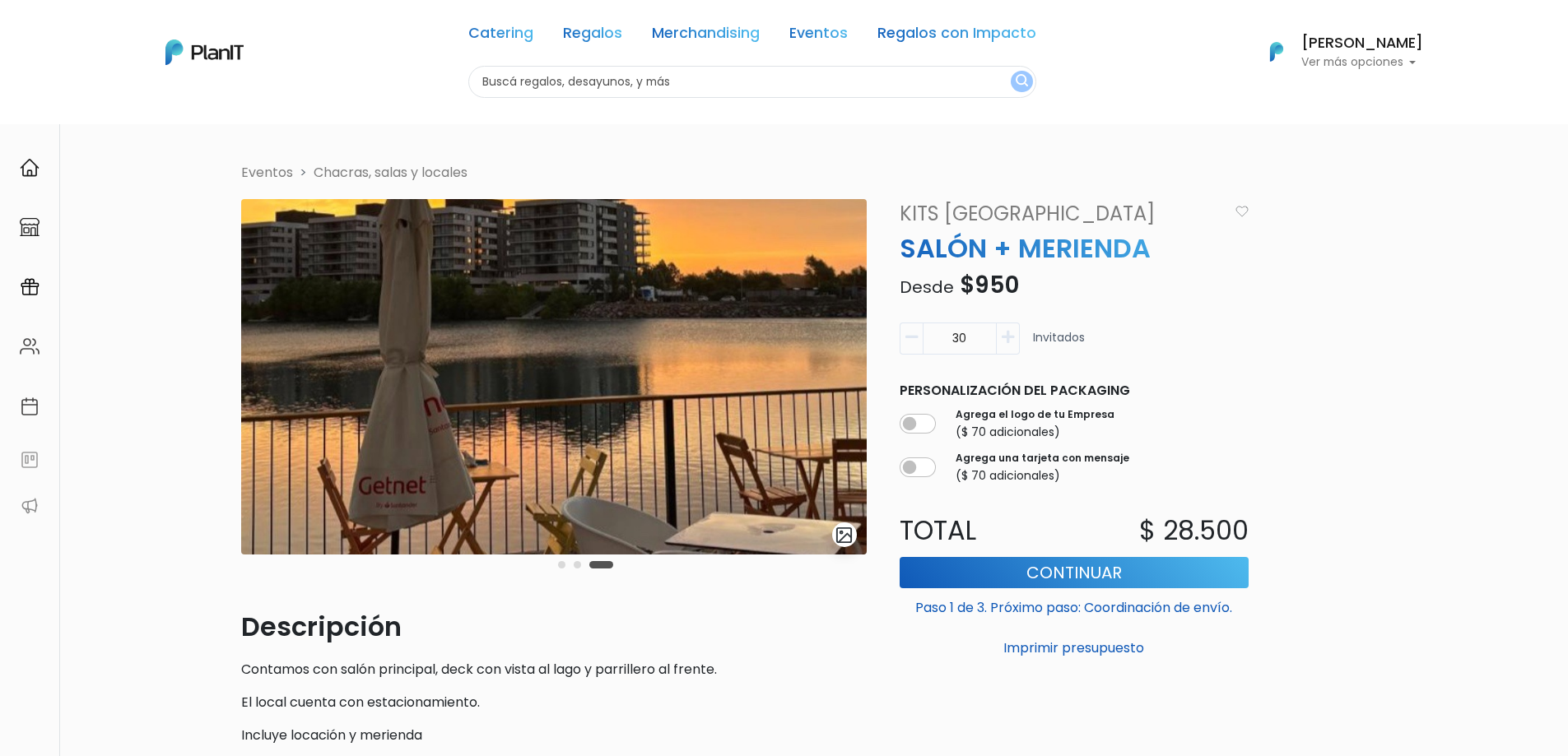
click at [557, 565] on div "Carousel Pagination" at bounding box center [585, 565] width 63 height 19
click at [562, 567] on button "Carousel Page 1" at bounding box center [562, 565] width 7 height 7
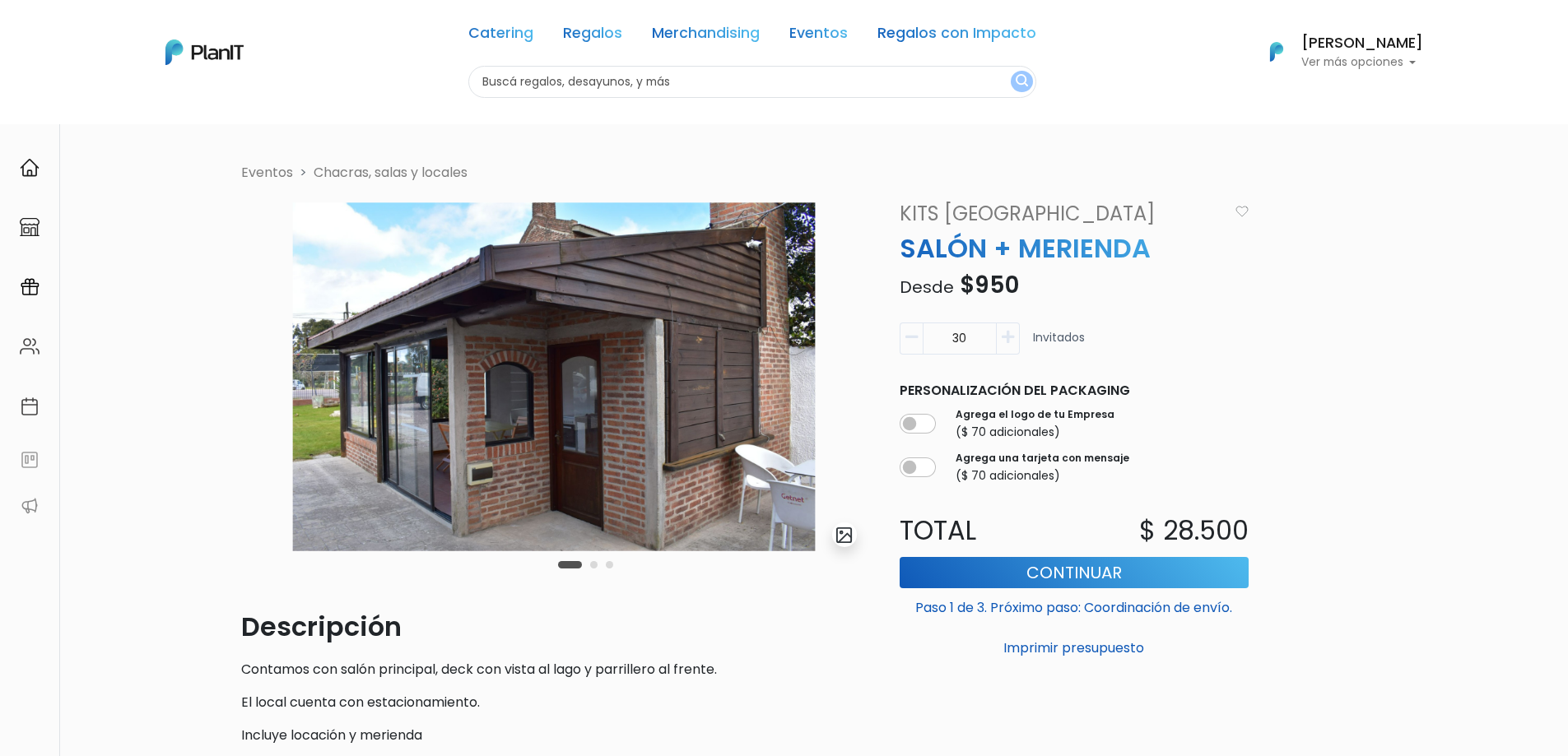
click at [592, 568] on button "Carousel Page 2" at bounding box center [594, 565] width 7 height 7
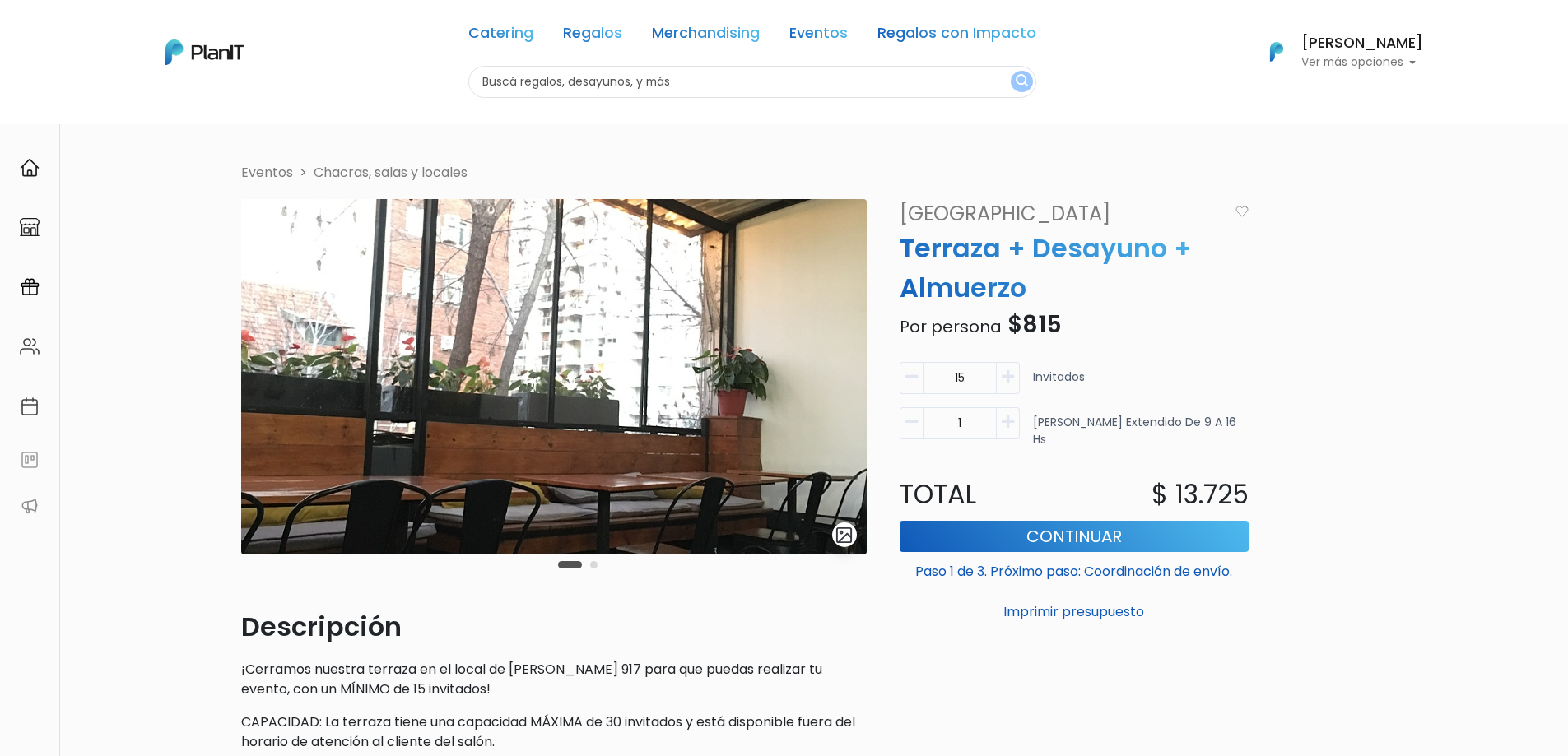
click at [593, 568] on button "Carousel Page 2" at bounding box center [594, 565] width 7 height 7
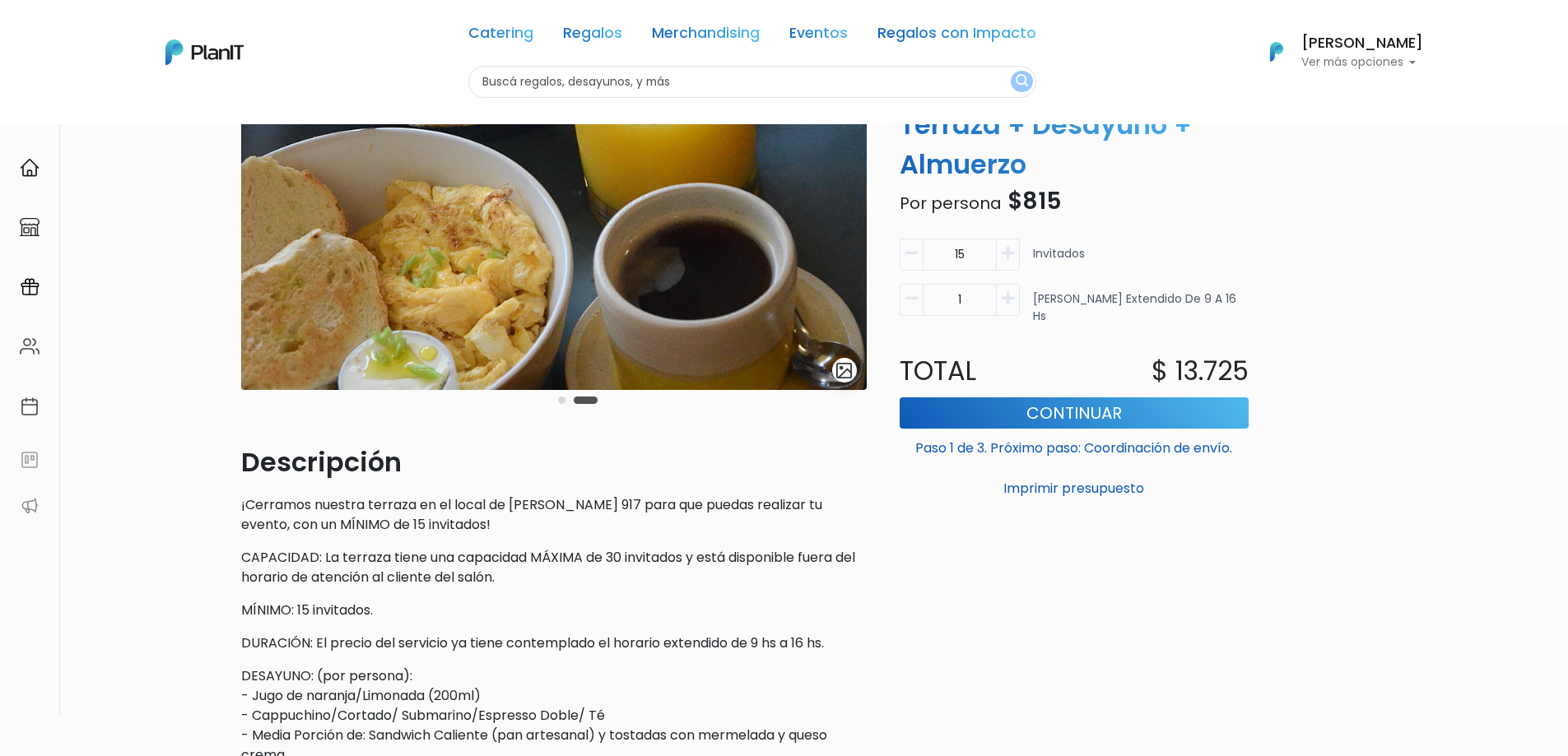
scroll to position [247, 0]
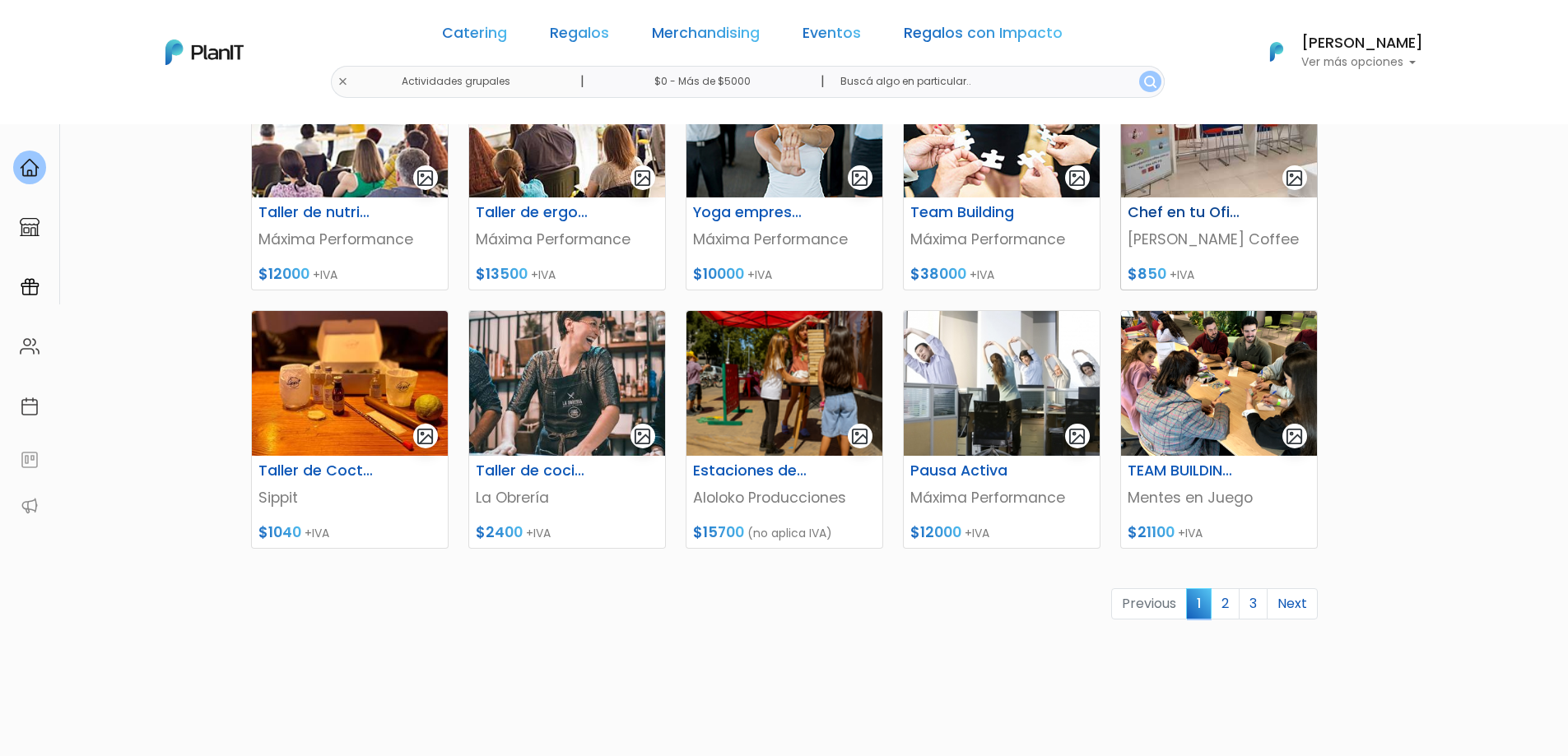
scroll to position [659, 0]
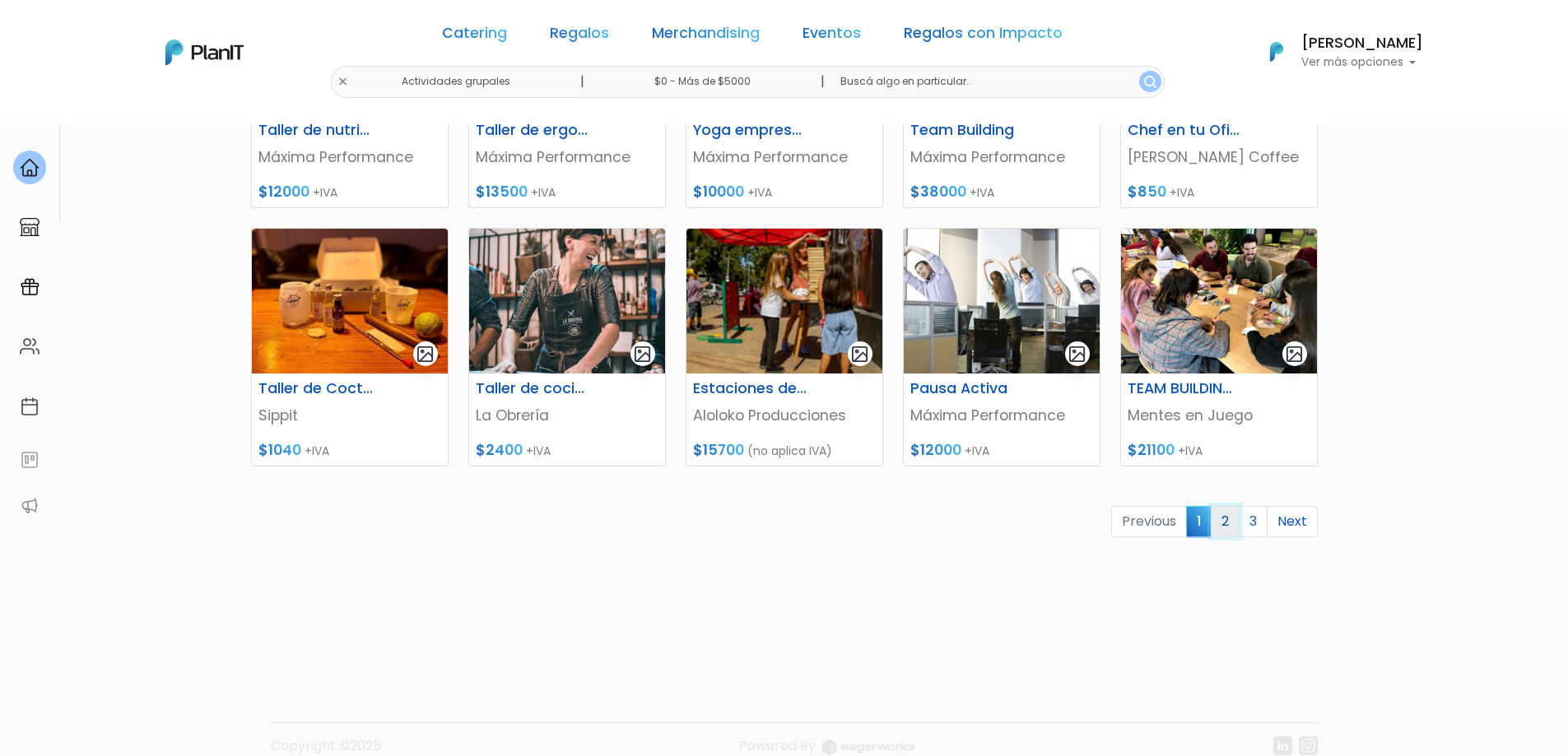
click at [1228, 532] on link "2" at bounding box center [1225, 521] width 28 height 31
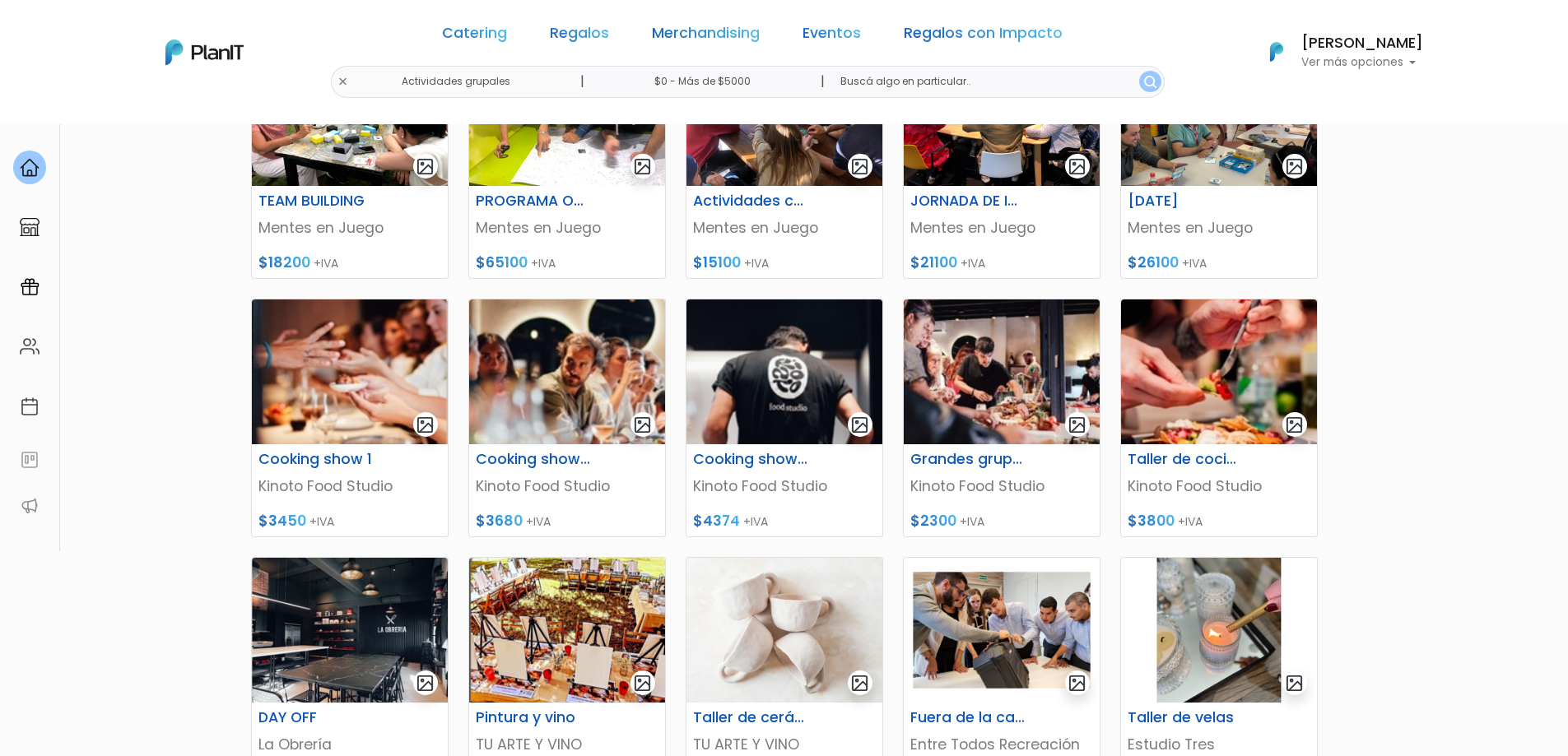
scroll to position [494, 0]
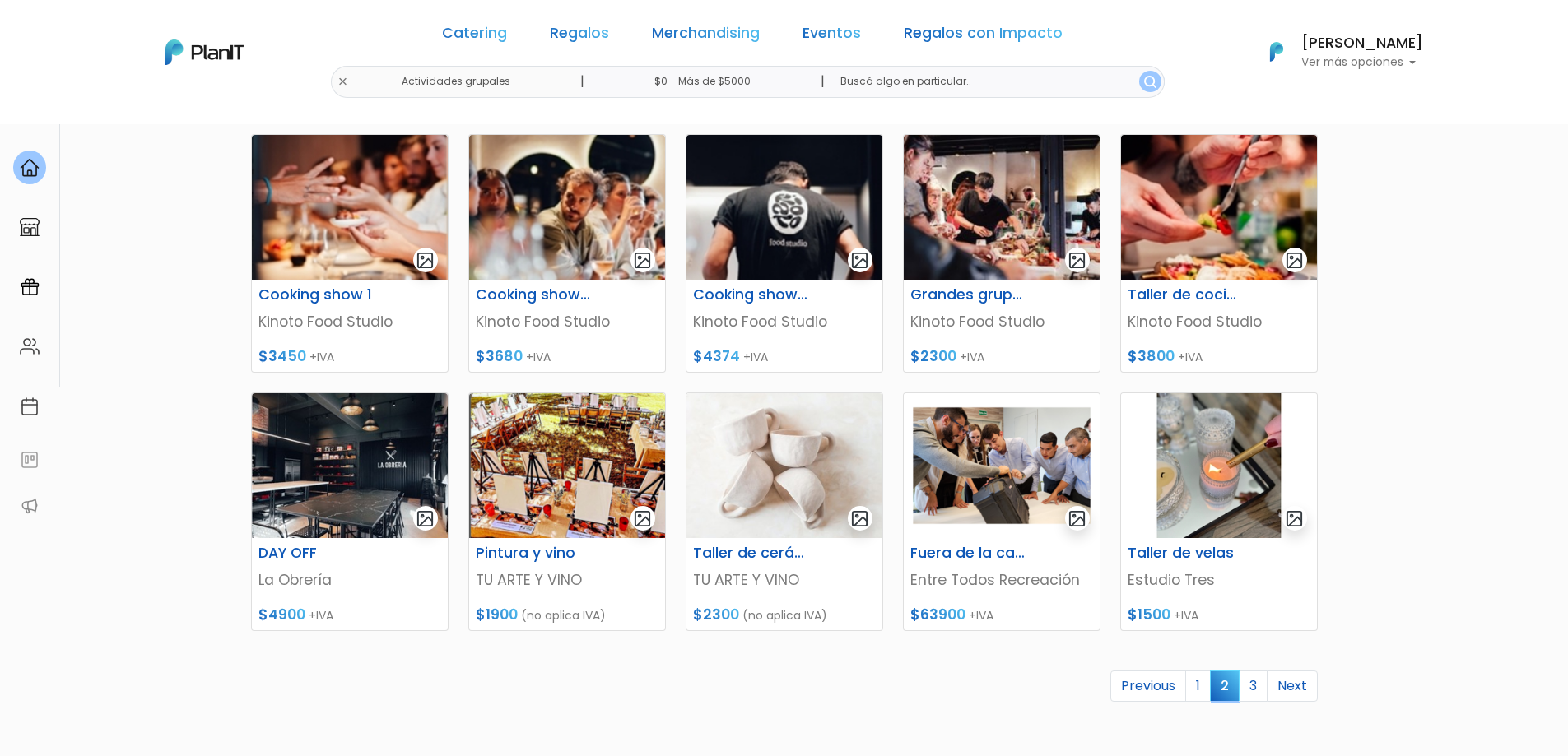
click at [1251, 685] on link "3" at bounding box center [1252, 686] width 28 height 31
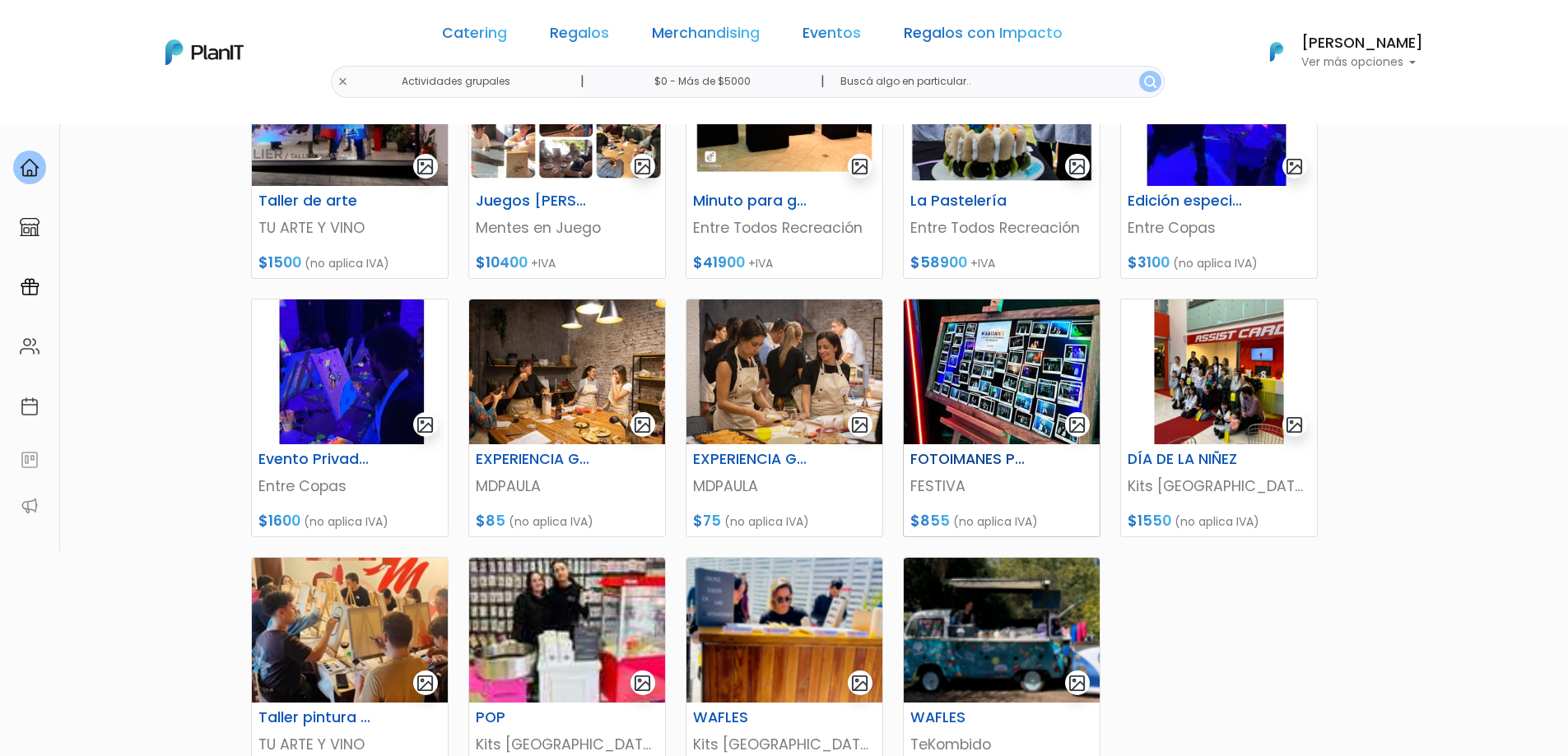
scroll to position [165, 0]
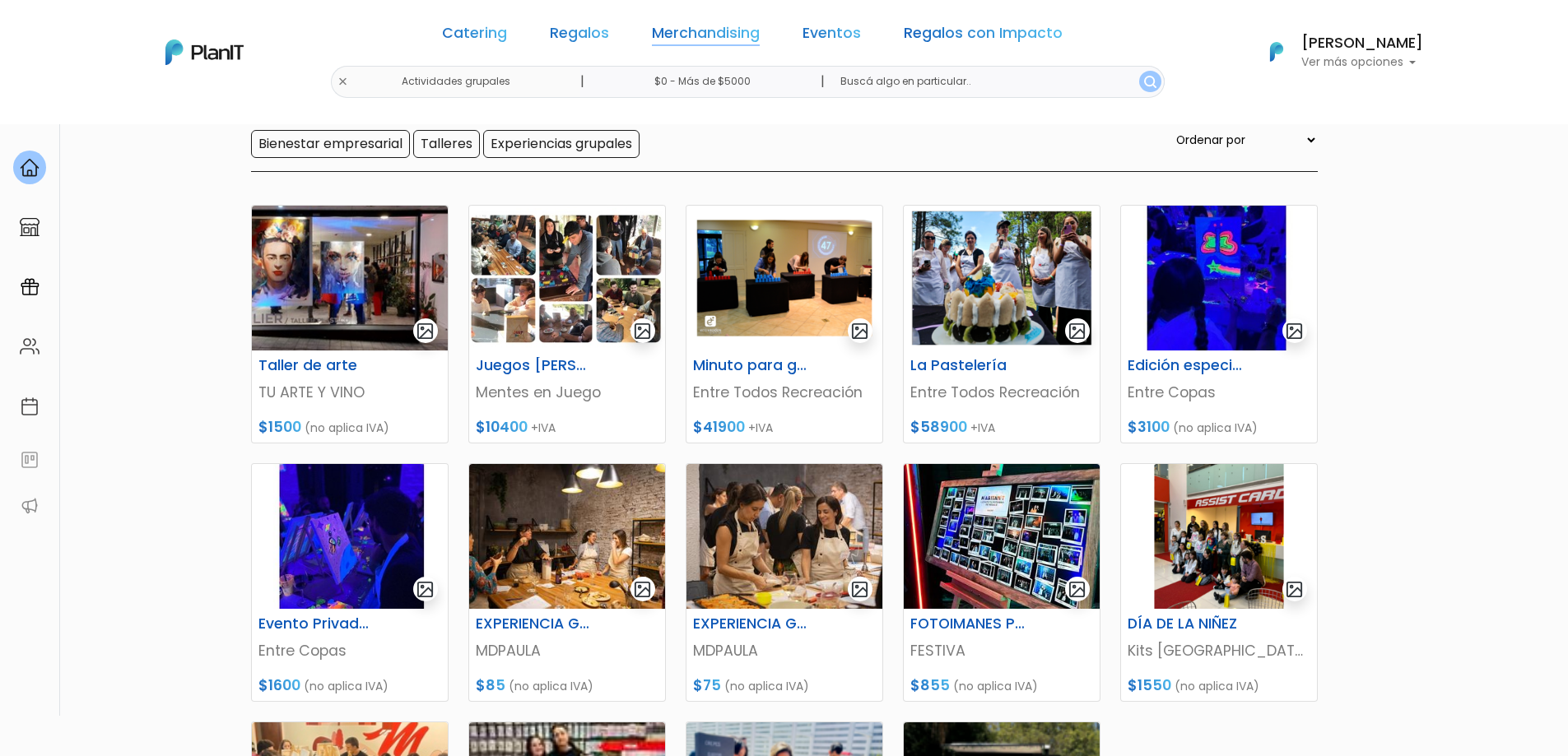
click at [721, 39] on link "Merchandising" at bounding box center [706, 36] width 108 height 19
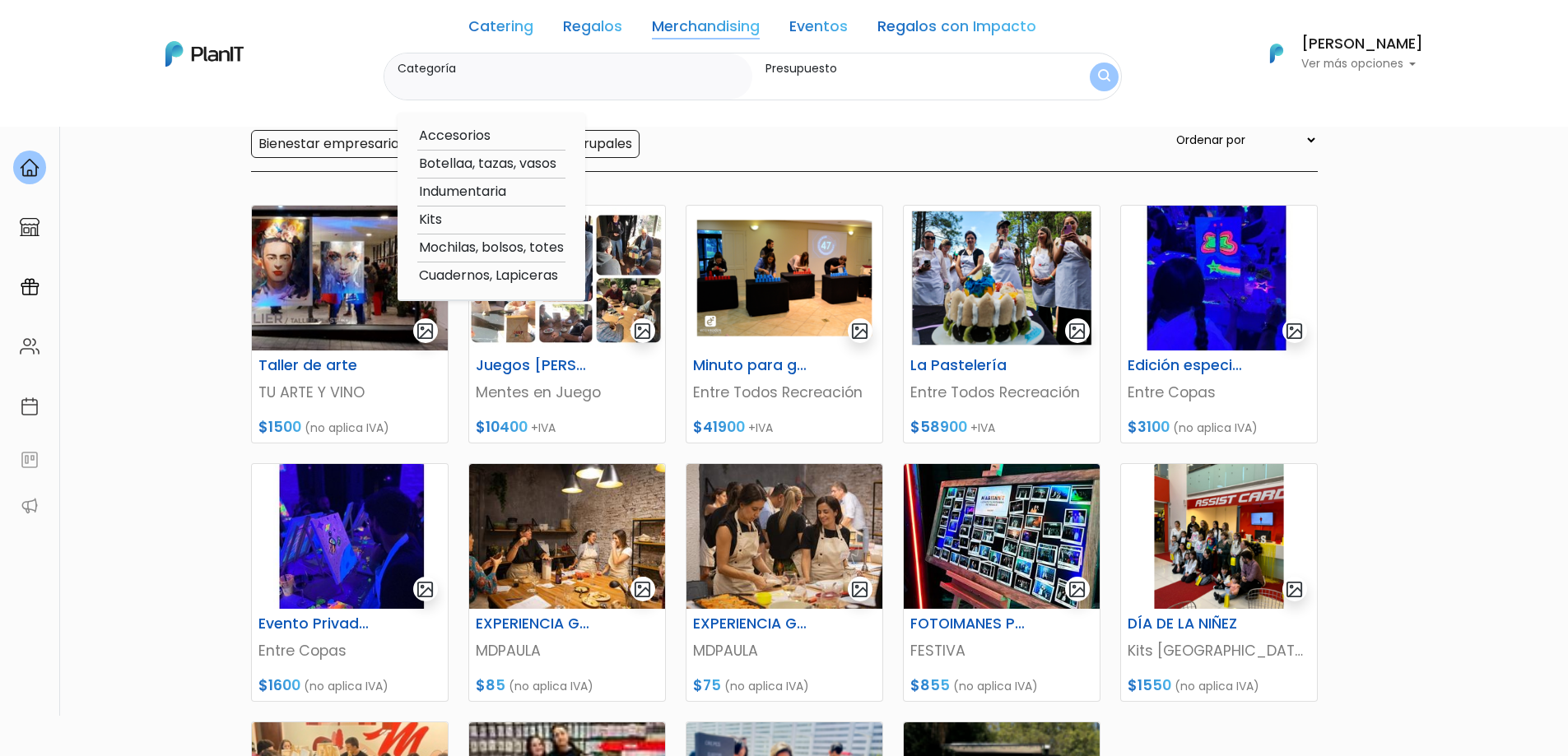
click at [426, 222] on option "Kits" at bounding box center [491, 220] width 148 height 20
type input "Kits"
type input "$0 - $1000"
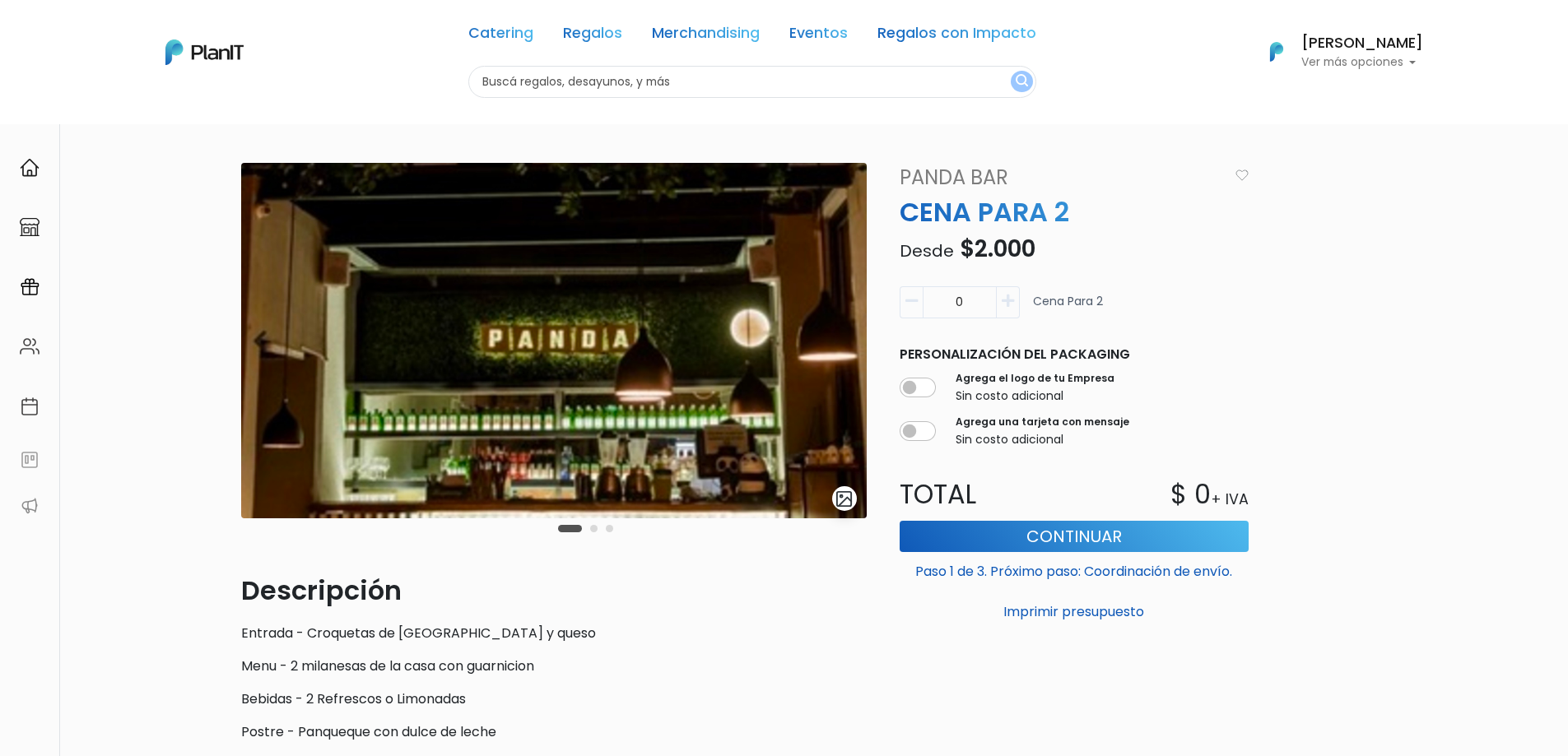
click at [593, 533] on div "Carousel Pagination" at bounding box center [585, 528] width 63 height 19
click at [593, 529] on button "Carousel Page 2" at bounding box center [594, 528] width 7 height 7
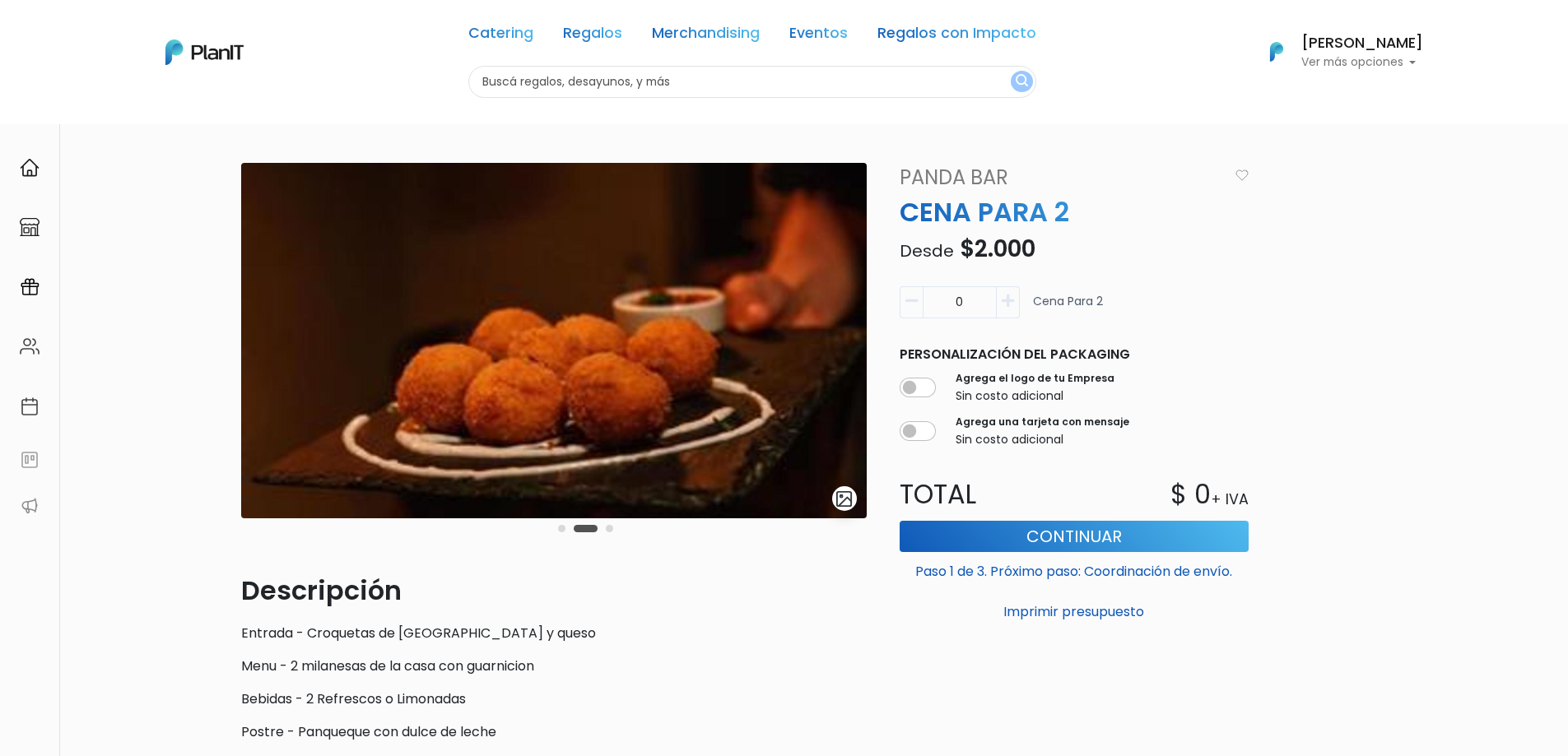
click at [611, 526] on button "Carousel Page 3" at bounding box center [609, 528] width 7 height 7
